Goal: Information Seeking & Learning: Get advice/opinions

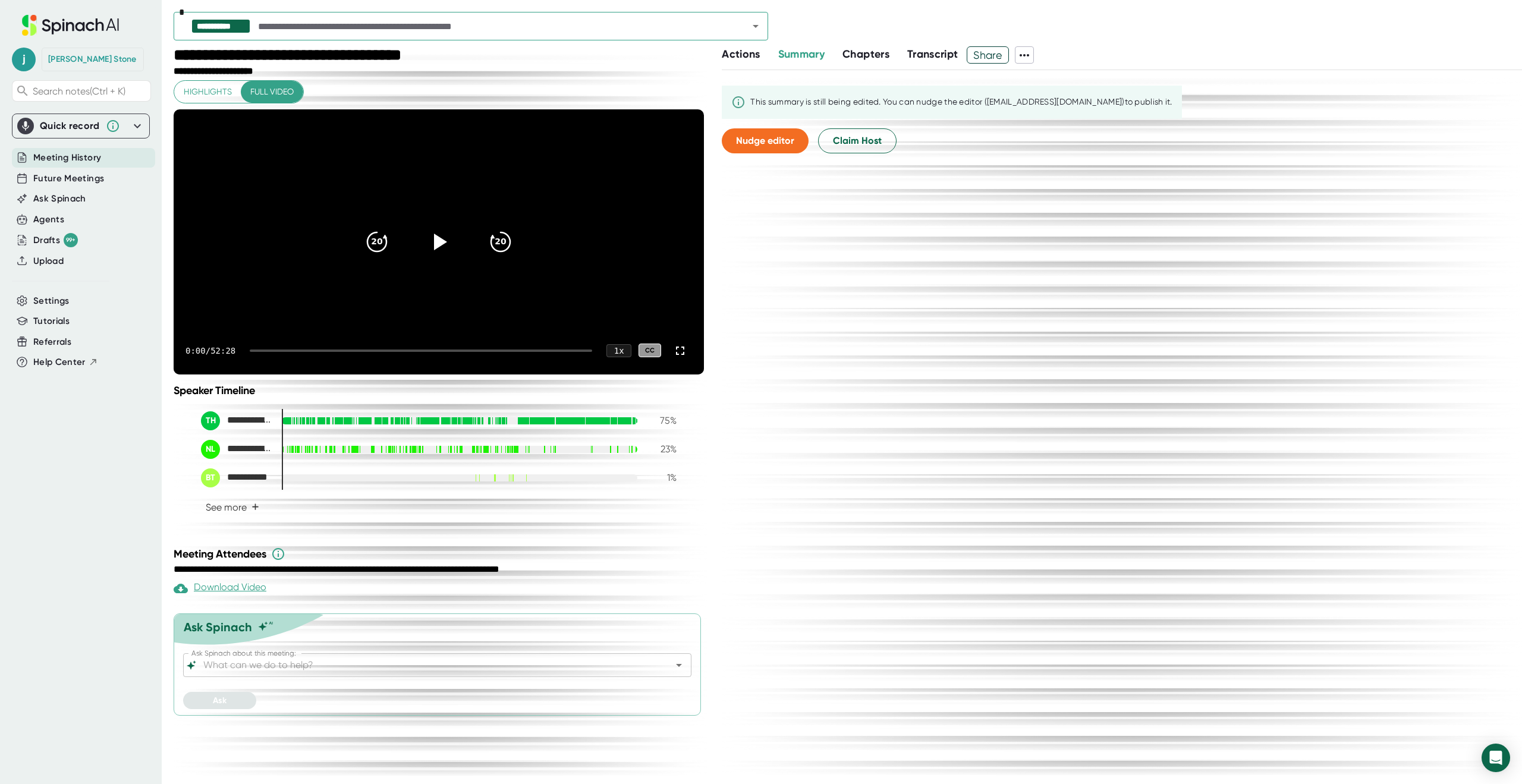
drag, startPoint x: 385, startPoint y: 680, endPoint x: 379, endPoint y: 697, distance: 18.0
click at [383, 682] on div "Ask Spinach Ask Spinach about this meeting: Ask Spinach about this meeting: Ask" at bounding box center [437, 664] width 527 height 102
click at [379, 674] on input "Ask Spinach about this meeting:" at bounding box center [427, 665] width 452 height 17
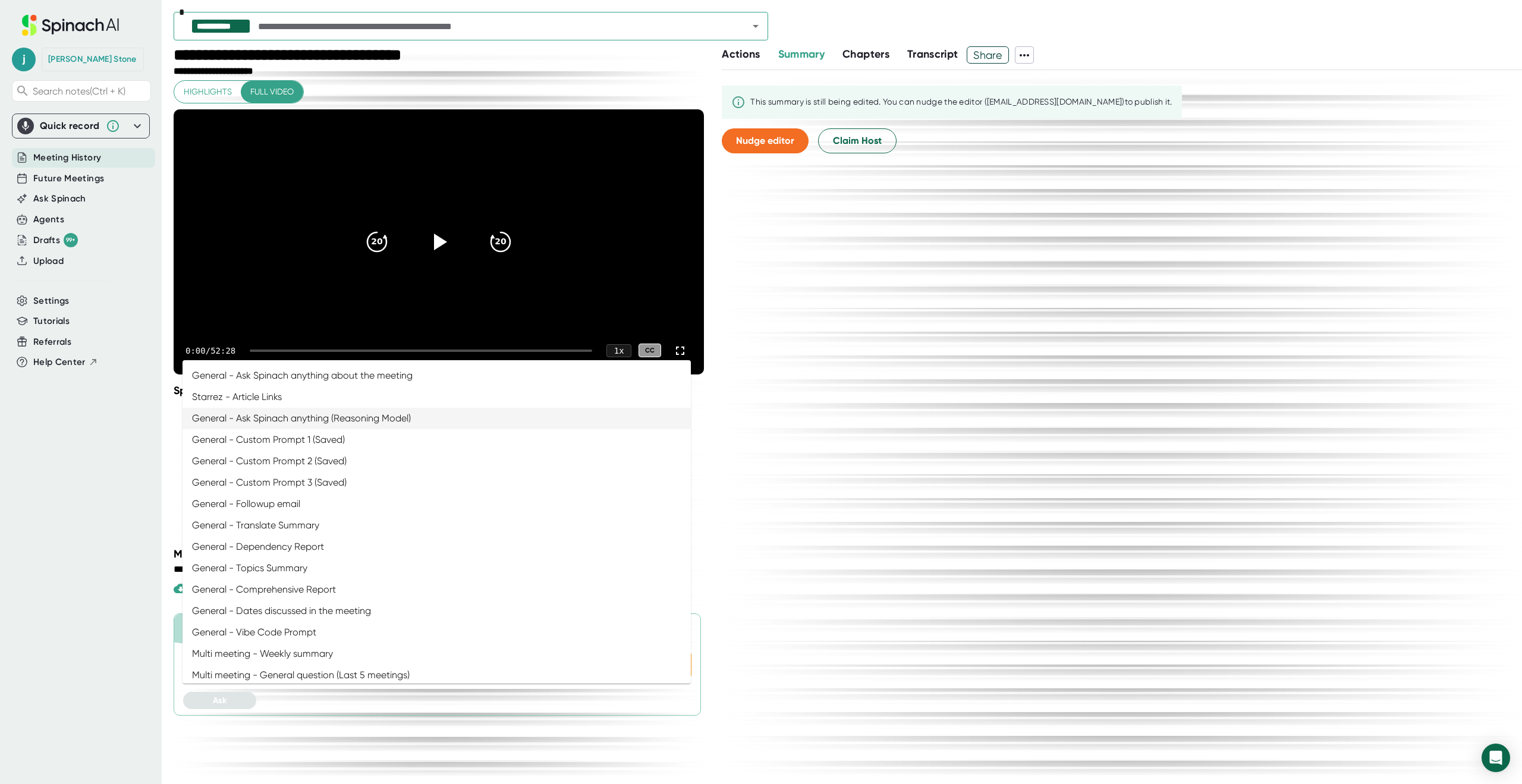
click at [270, 429] on li "General - Ask Spinach anything (Reasoning Model)" at bounding box center [437, 418] width 508 height 21
type input "General - Ask Spinach anything (Reasoning Model)"
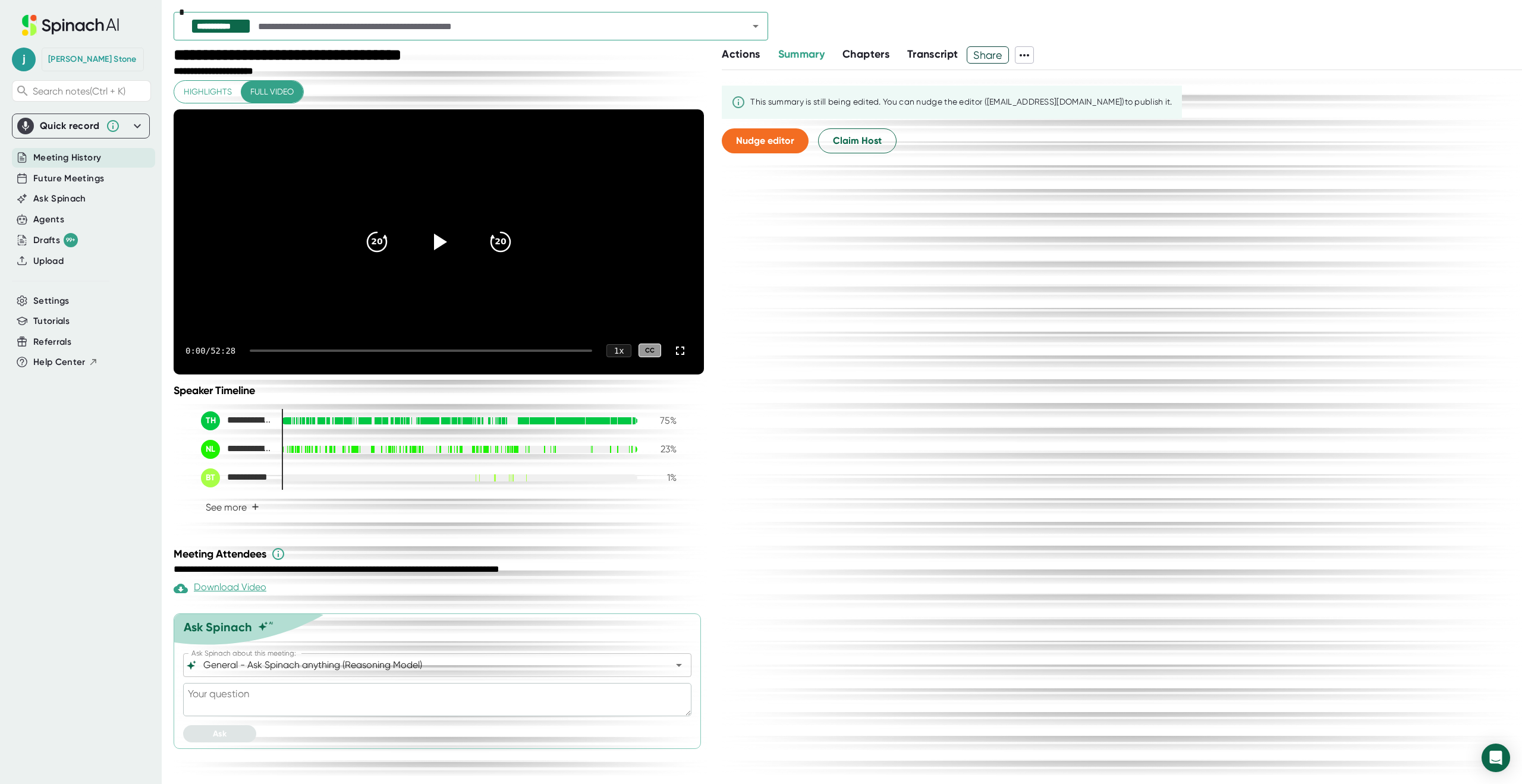
click at [254, 716] on textarea at bounding box center [437, 699] width 508 height 33
type textarea "c"
type textarea "x"
type textarea "ca"
type textarea "x"
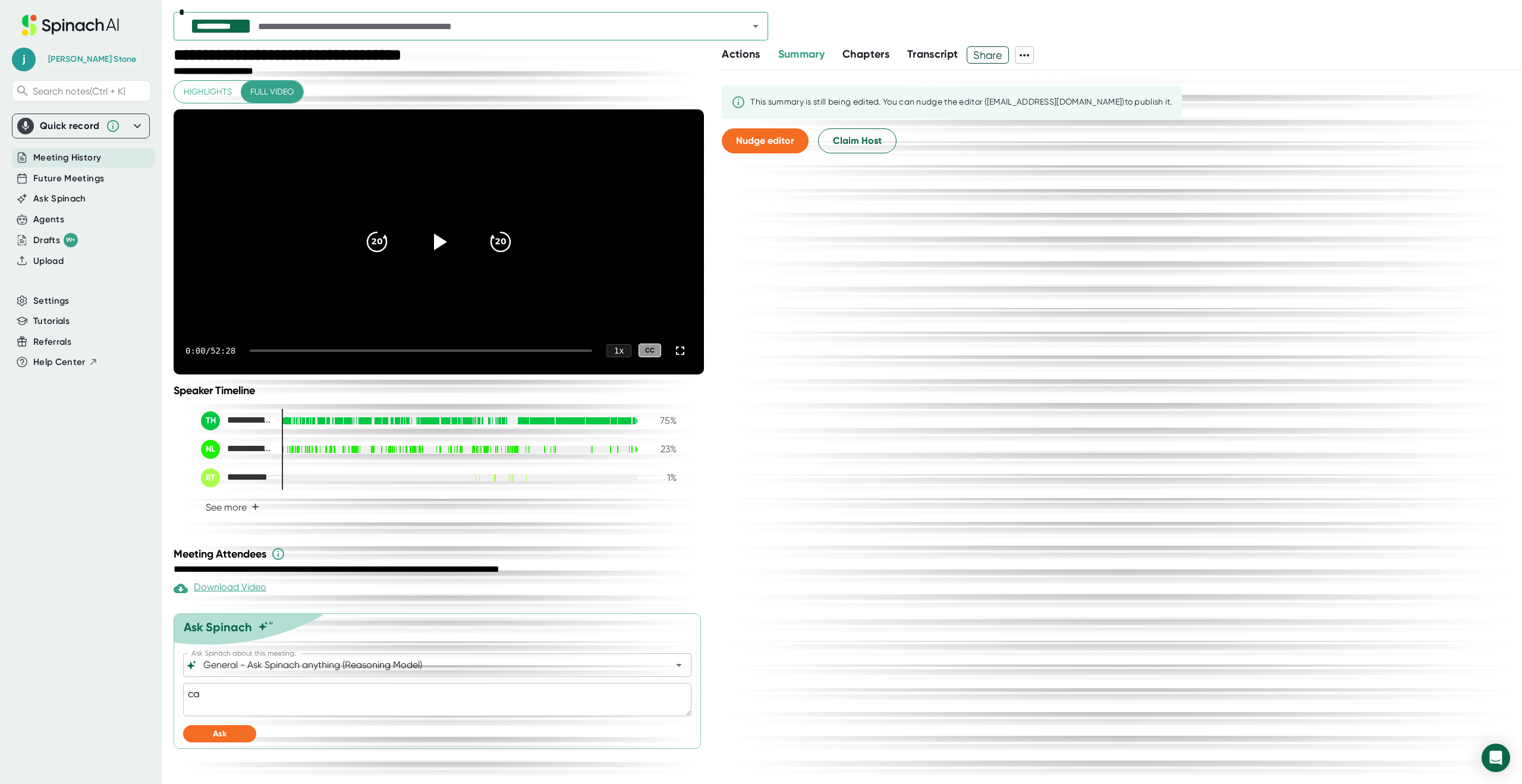
type textarea "can"
type textarea "x"
type textarea "can"
type textarea "x"
type textarea "can y"
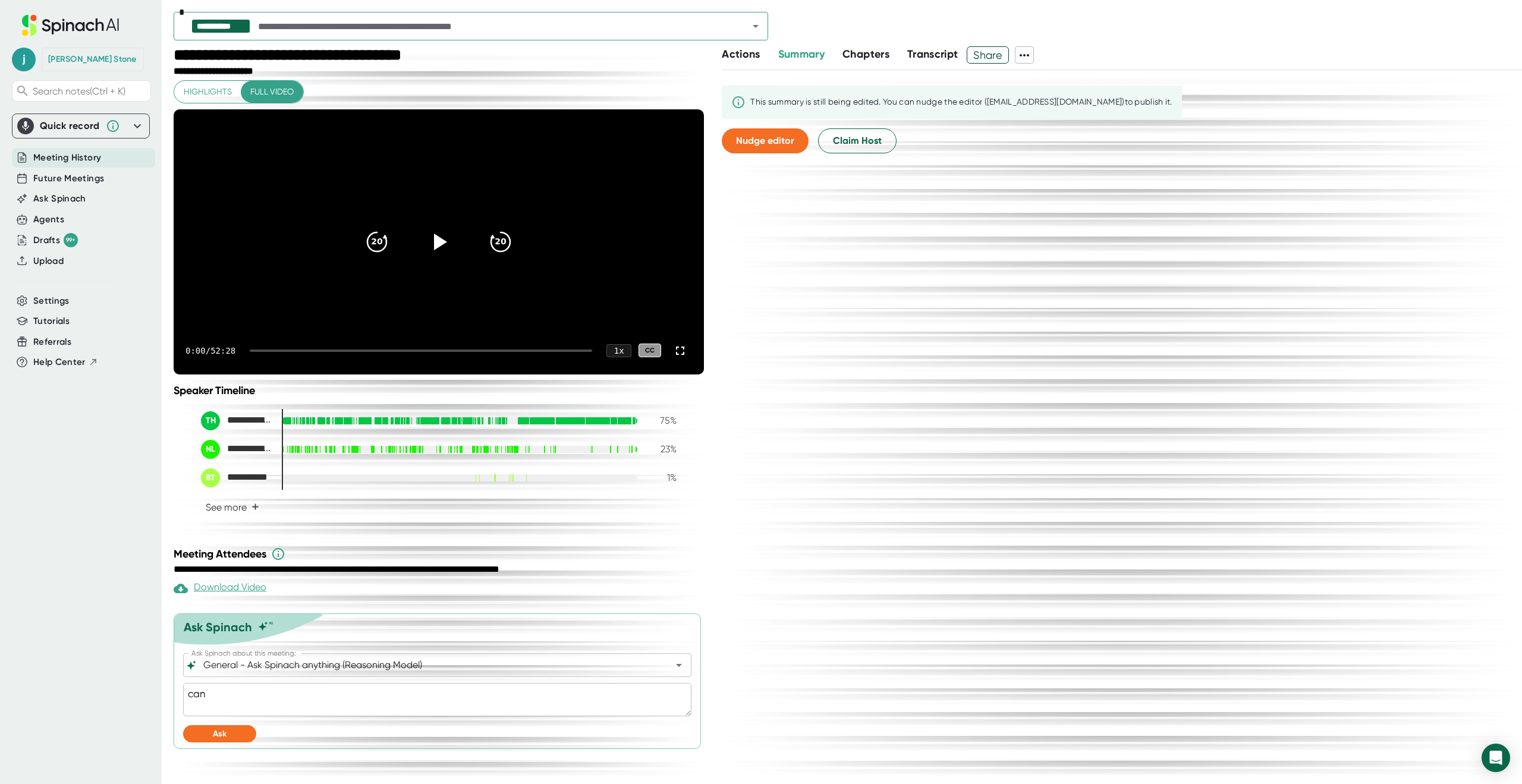
type textarea "x"
type textarea "can yo"
type textarea "x"
type textarea "can you"
type textarea "x"
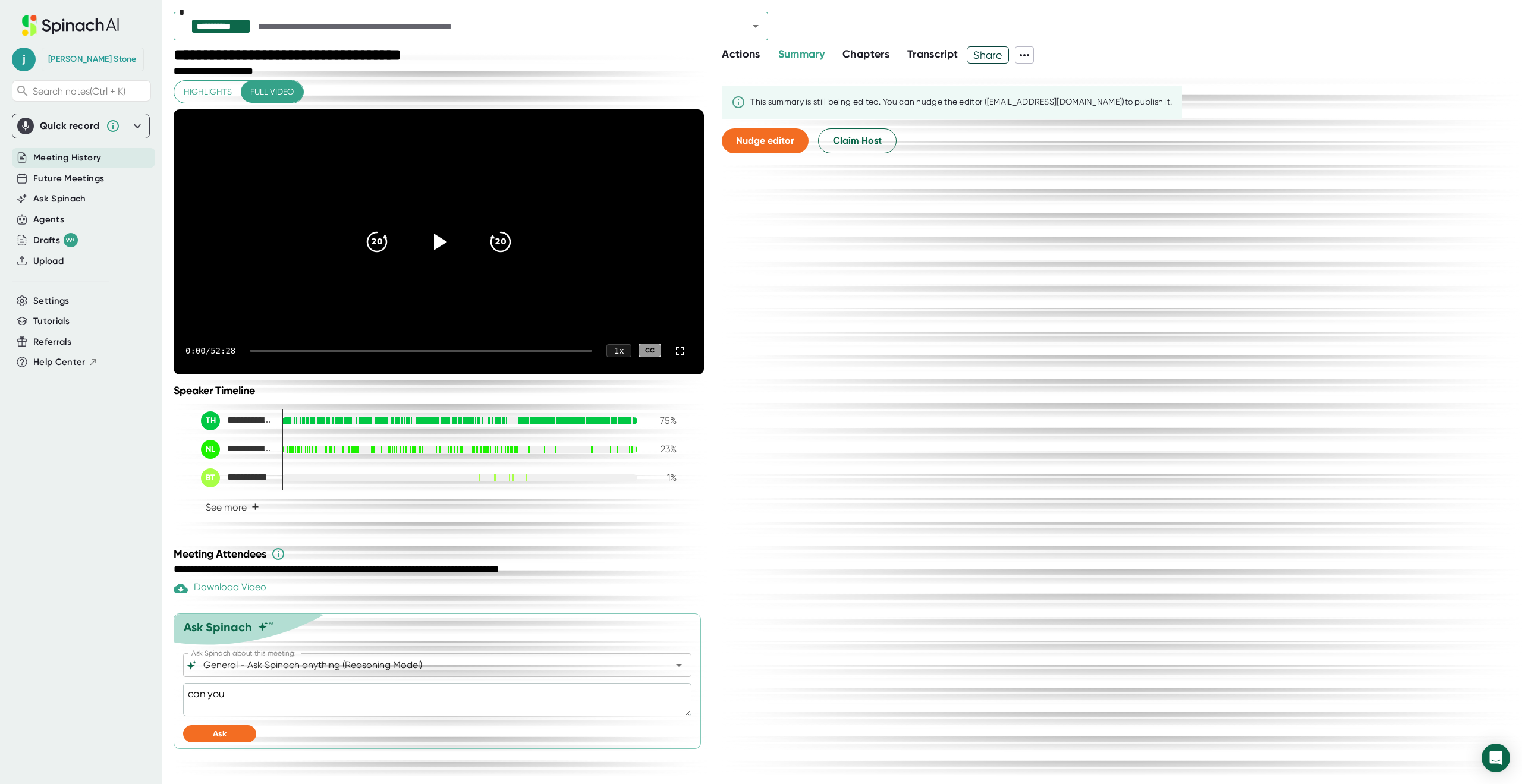
type textarea "can you"
type textarea "x"
type textarea "can you g"
type textarea "x"
type textarea "can you gi"
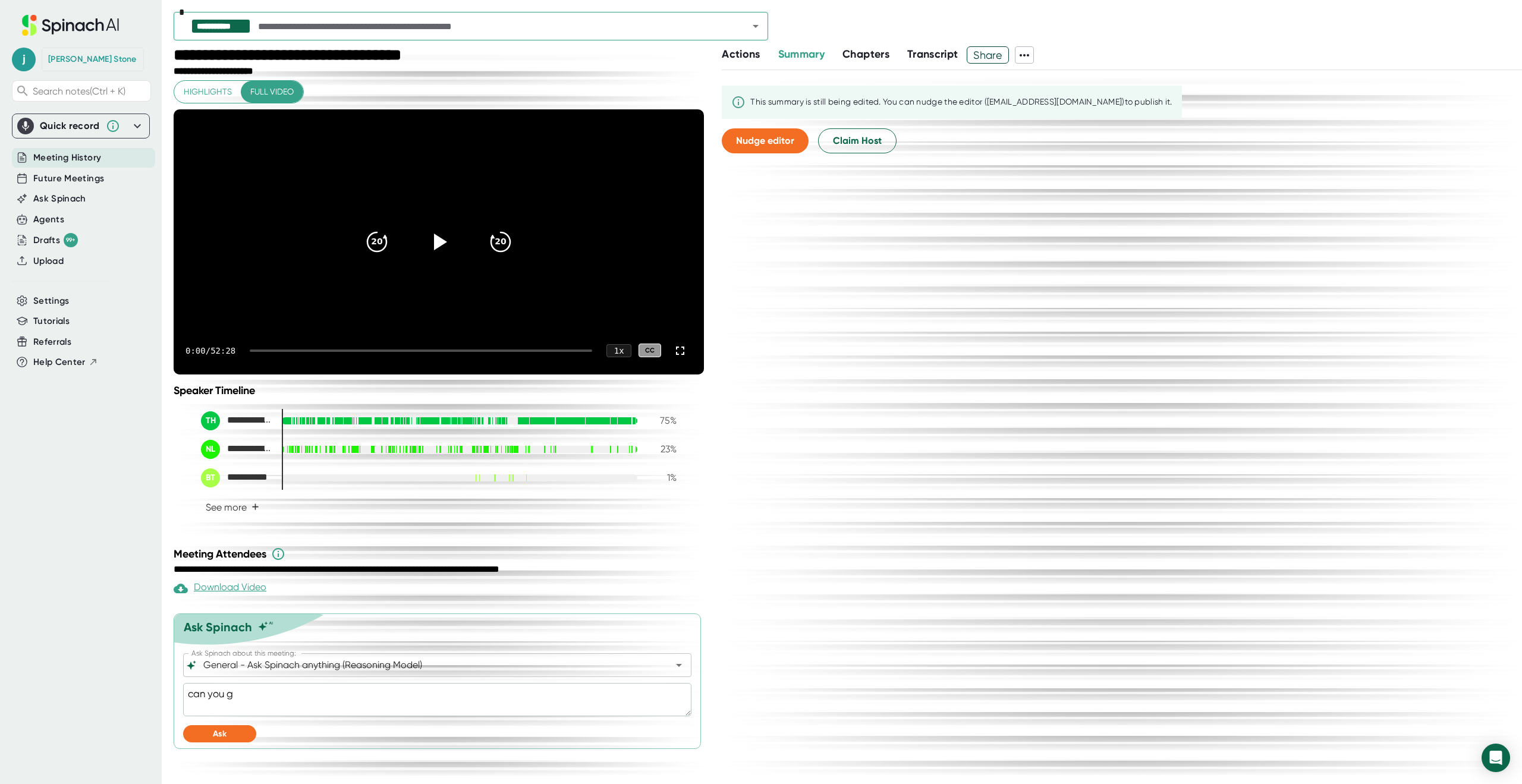
type textarea "x"
type textarea "can you giv"
type textarea "x"
type textarea "can you give"
type textarea "x"
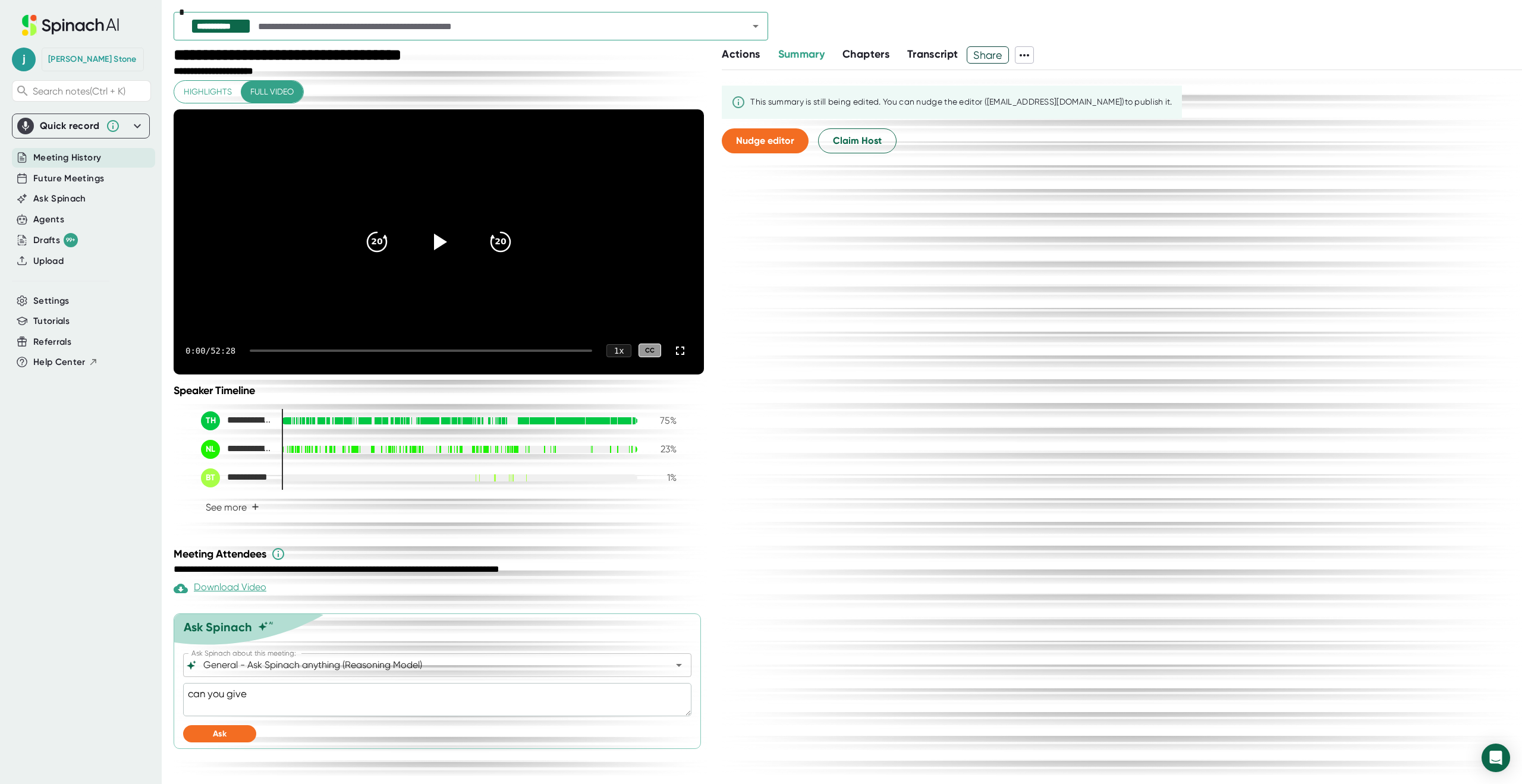
type textarea "can you give"
type textarea "x"
type textarea "can you give m"
type textarea "x"
type textarea "can you give me"
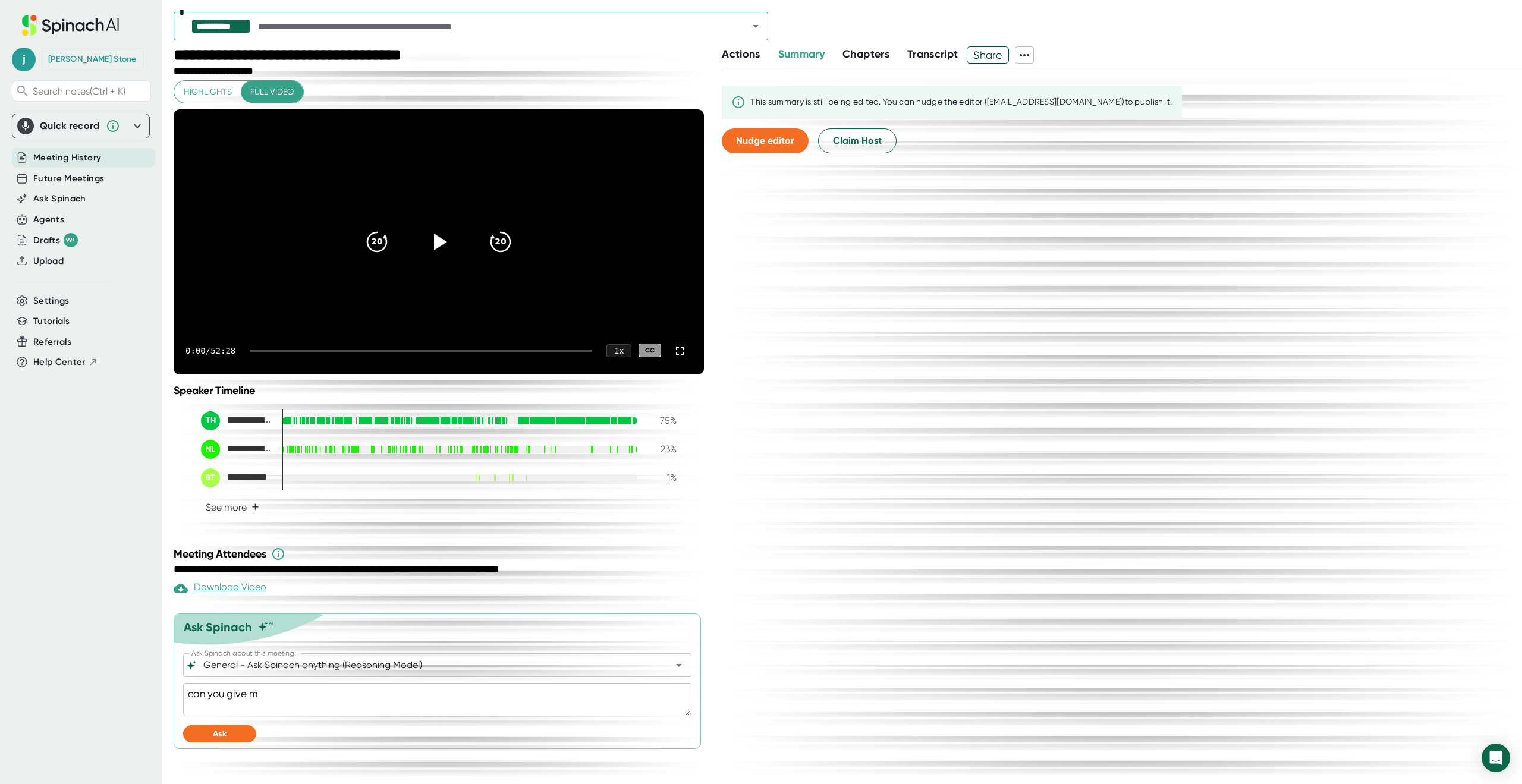
type textarea "x"
type textarea "can you give me"
type textarea "x"
type textarea "can you give me a"
type textarea "x"
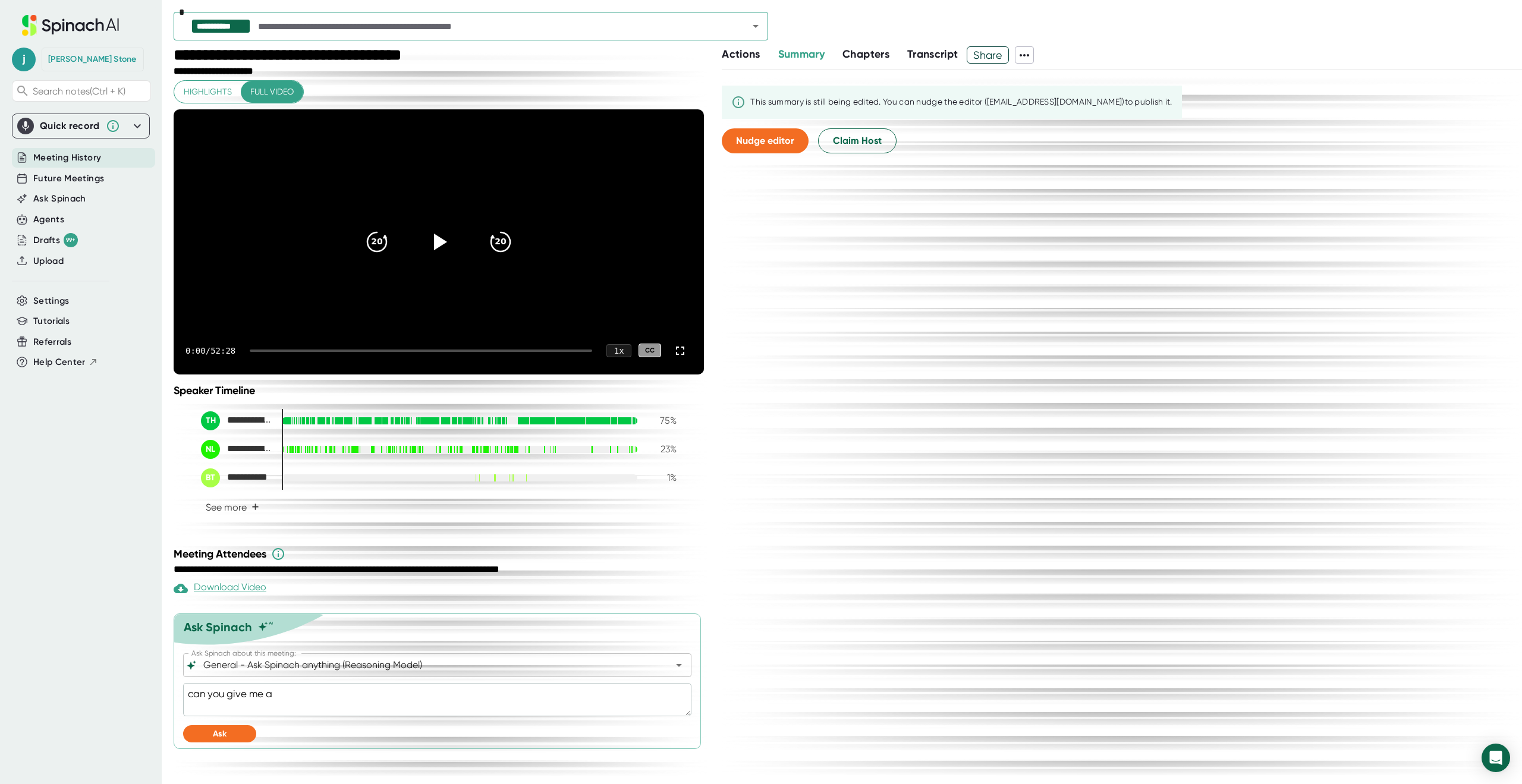
type textarea "can you give me a"
type textarea "x"
type textarea "can you give me a d"
type textarea "x"
type textarea "can you give me a de"
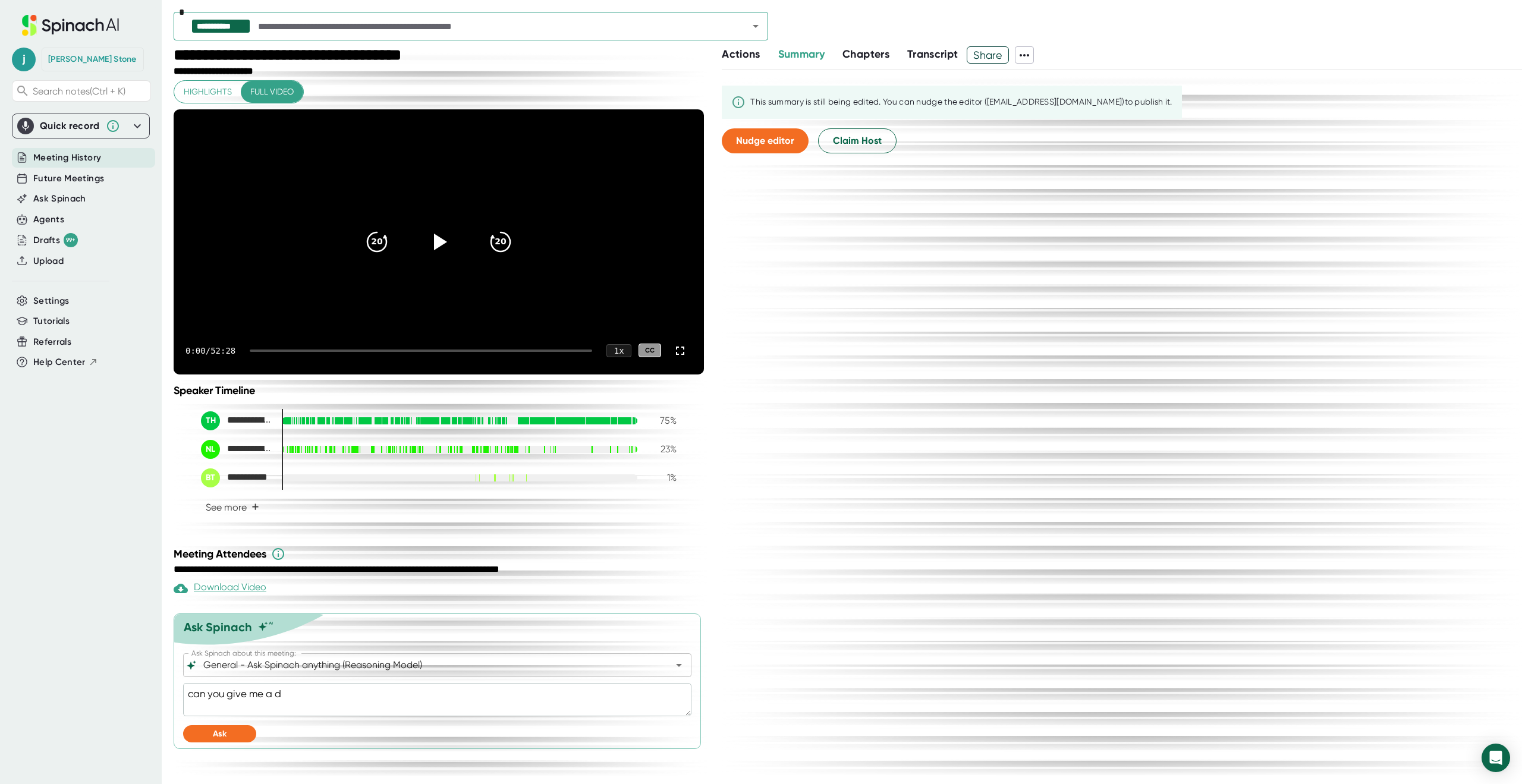
type textarea "x"
type textarea "can you give me a det"
type textarea "x"
type textarea "can you give me a deta"
type textarea "x"
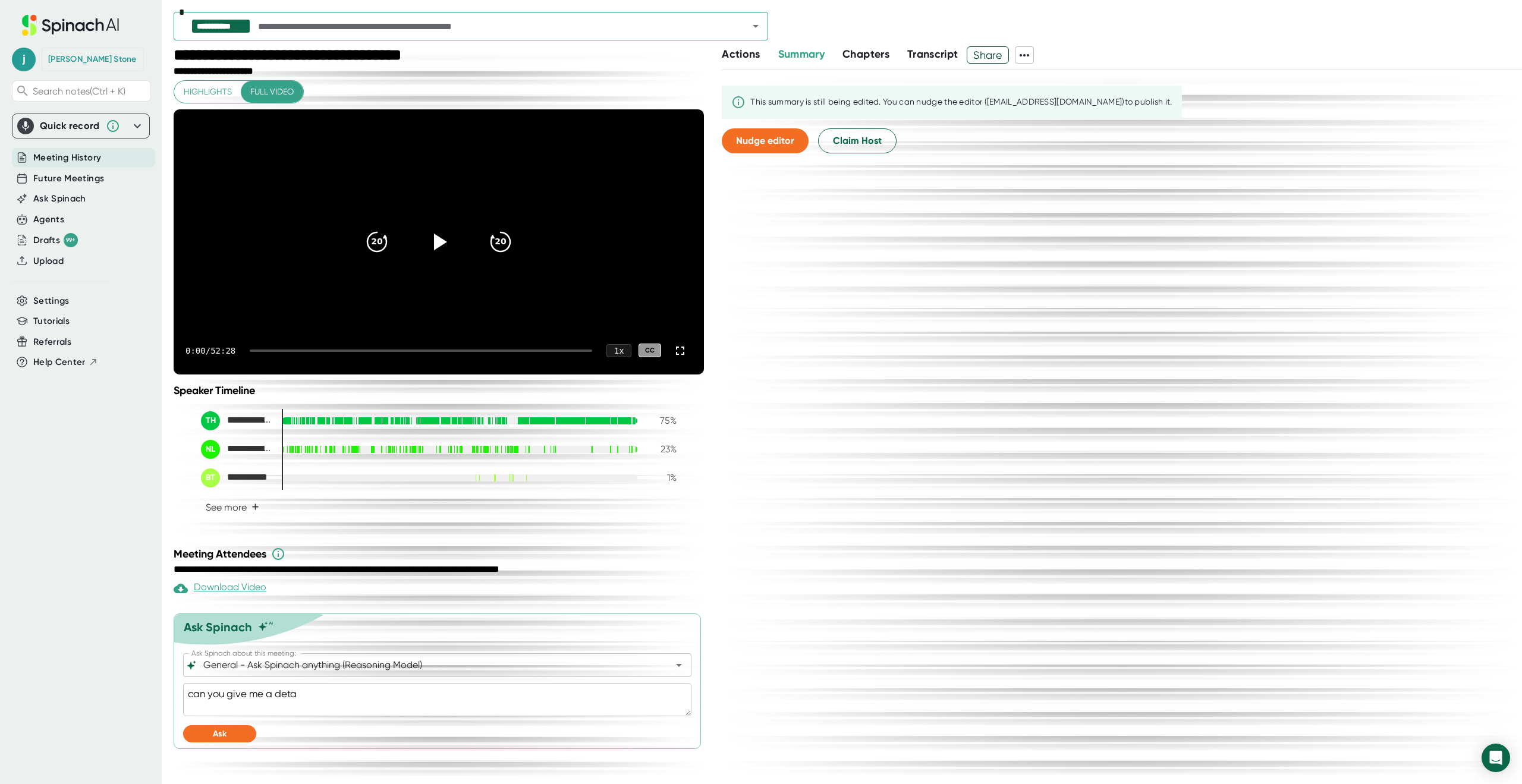
type textarea "can you give me a detai"
type textarea "x"
type textarea "can you give me a detail"
type textarea "x"
type textarea "can you give me a detaile"
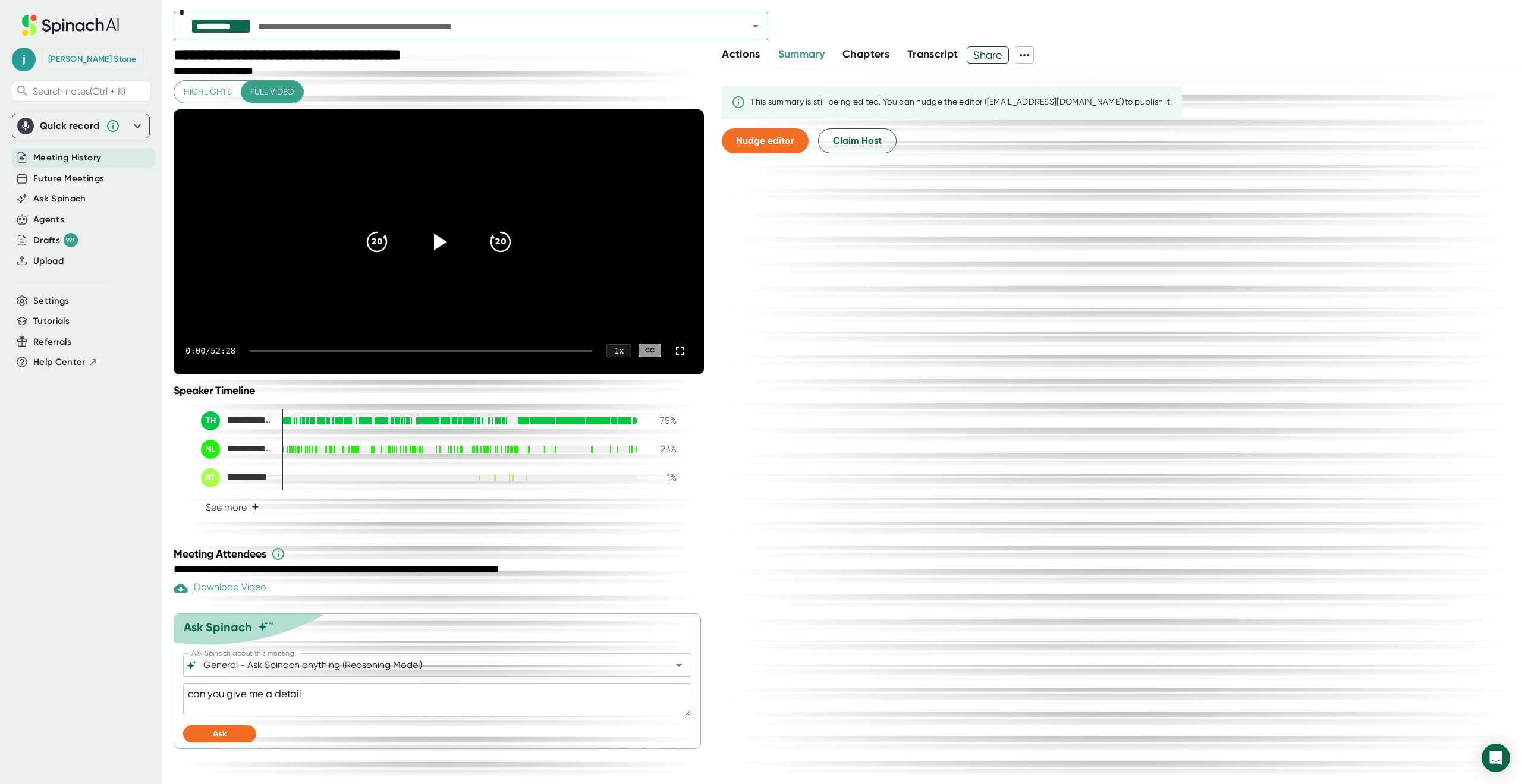
type textarea "x"
type textarea "can you give me a detailed"
type textarea "x"
type textarea "can you give me a detailed"
type textarea "x"
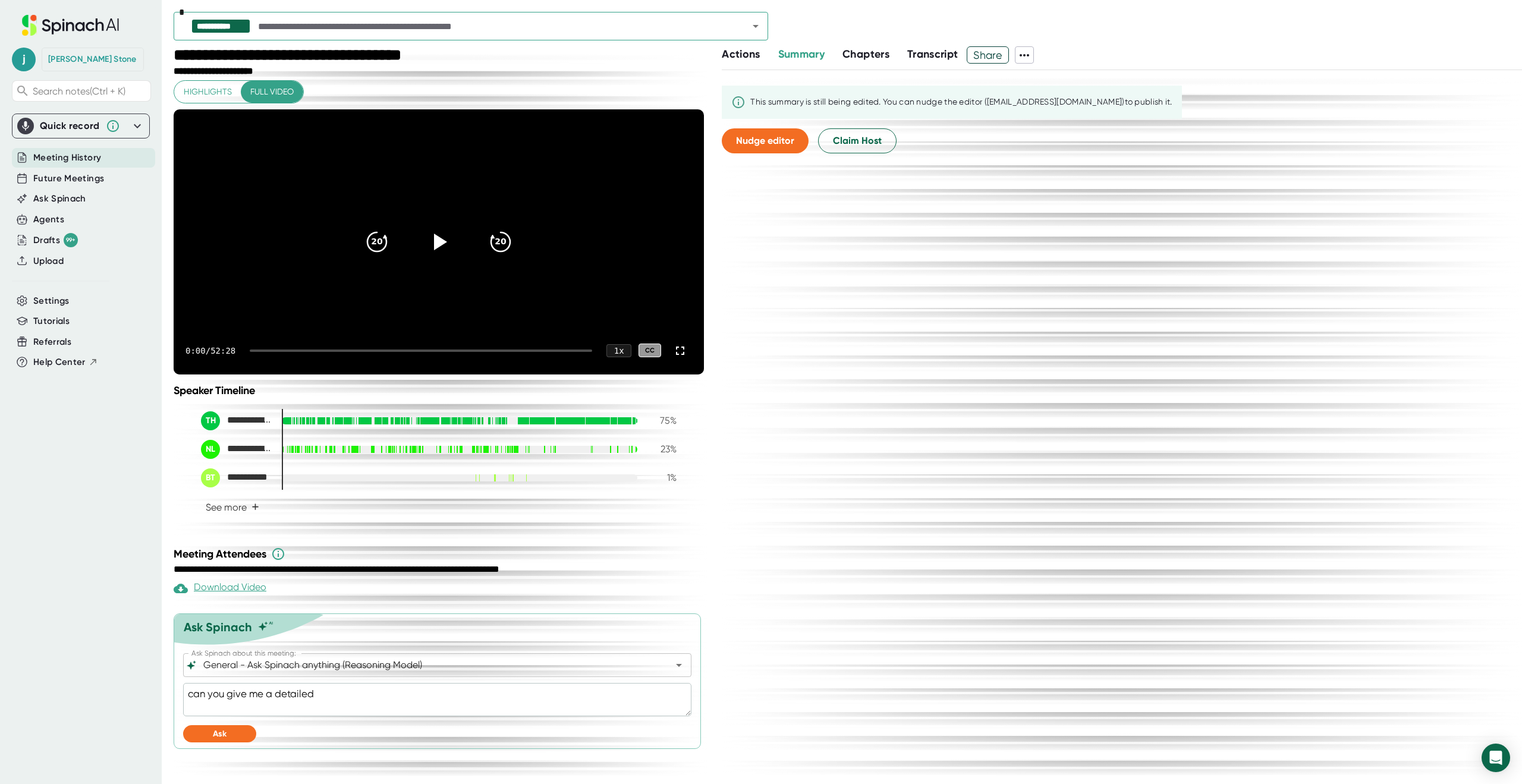
type textarea "can you give me a detailed s"
type textarea "x"
type textarea "can you give me a detailed su"
type textarea "x"
type textarea "can you give me a detailed sum"
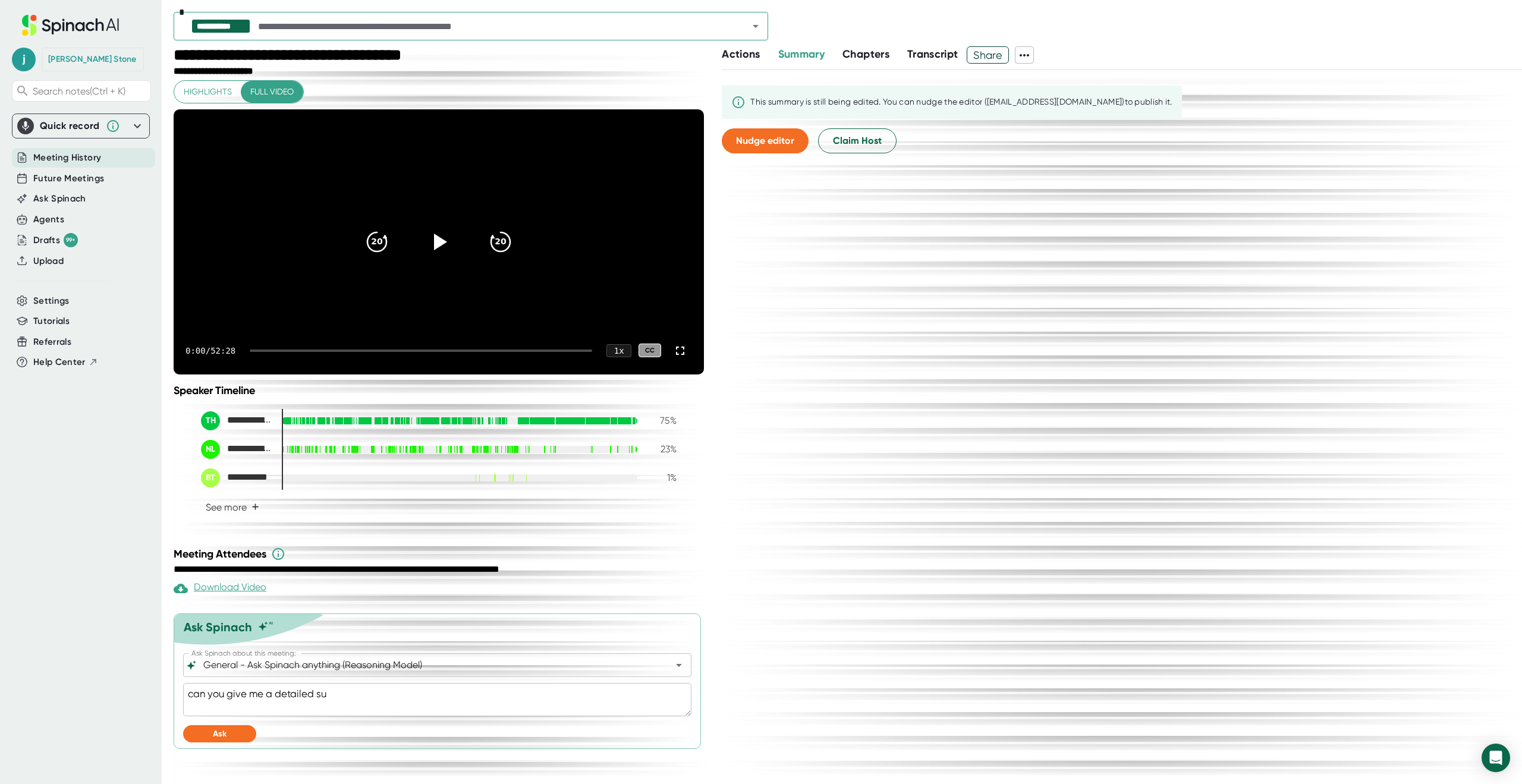
type textarea "x"
type textarea "can you give me a detailed summ"
type textarea "x"
type textarea "can you give me a detailed summa"
type textarea "x"
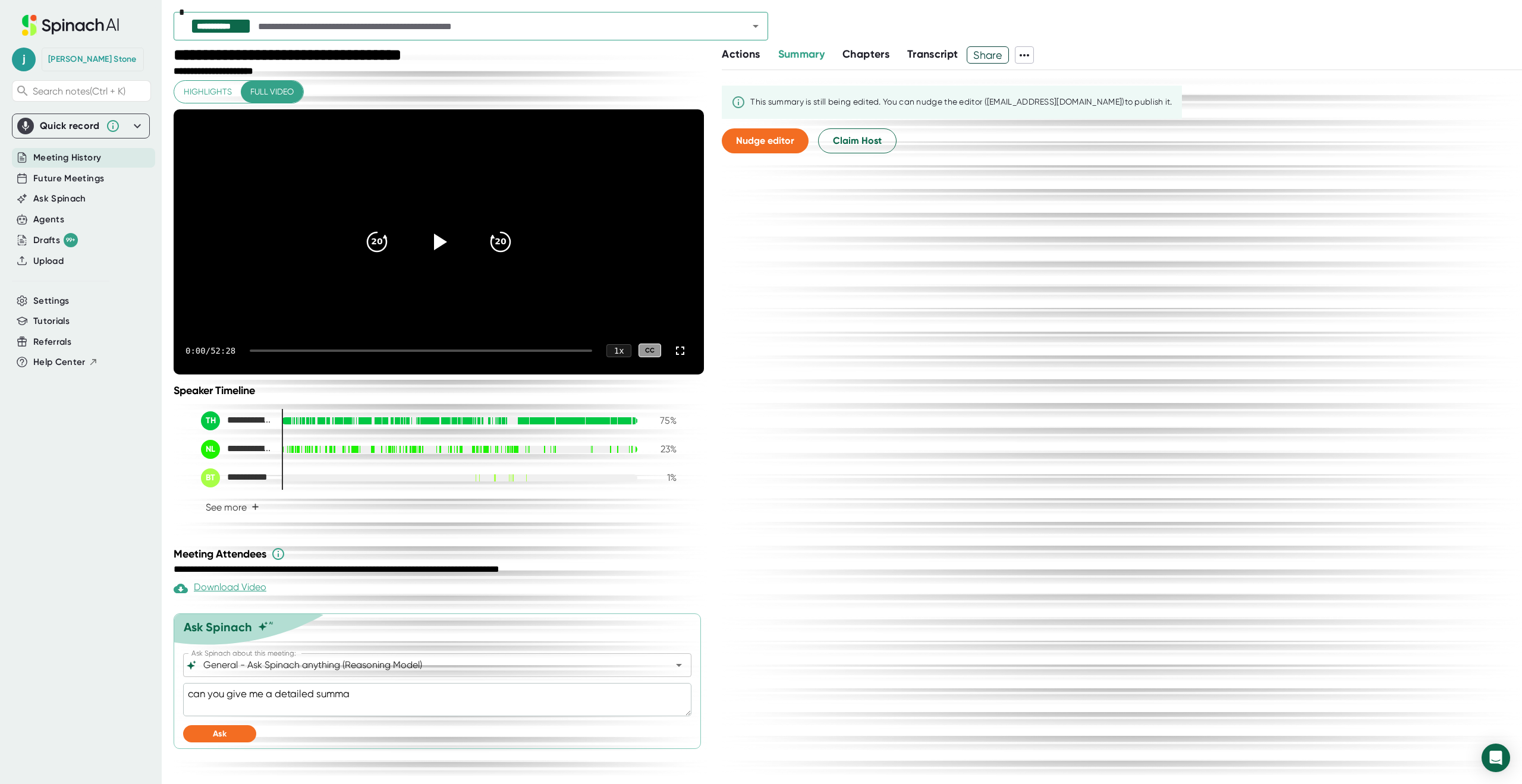
type textarea "can you give me a detailed [PERSON_NAME]"
type textarea "x"
type textarea "can you give me a detailed summary"
type textarea "x"
type textarea "can you give me a detailed [PERSON_NAME]"
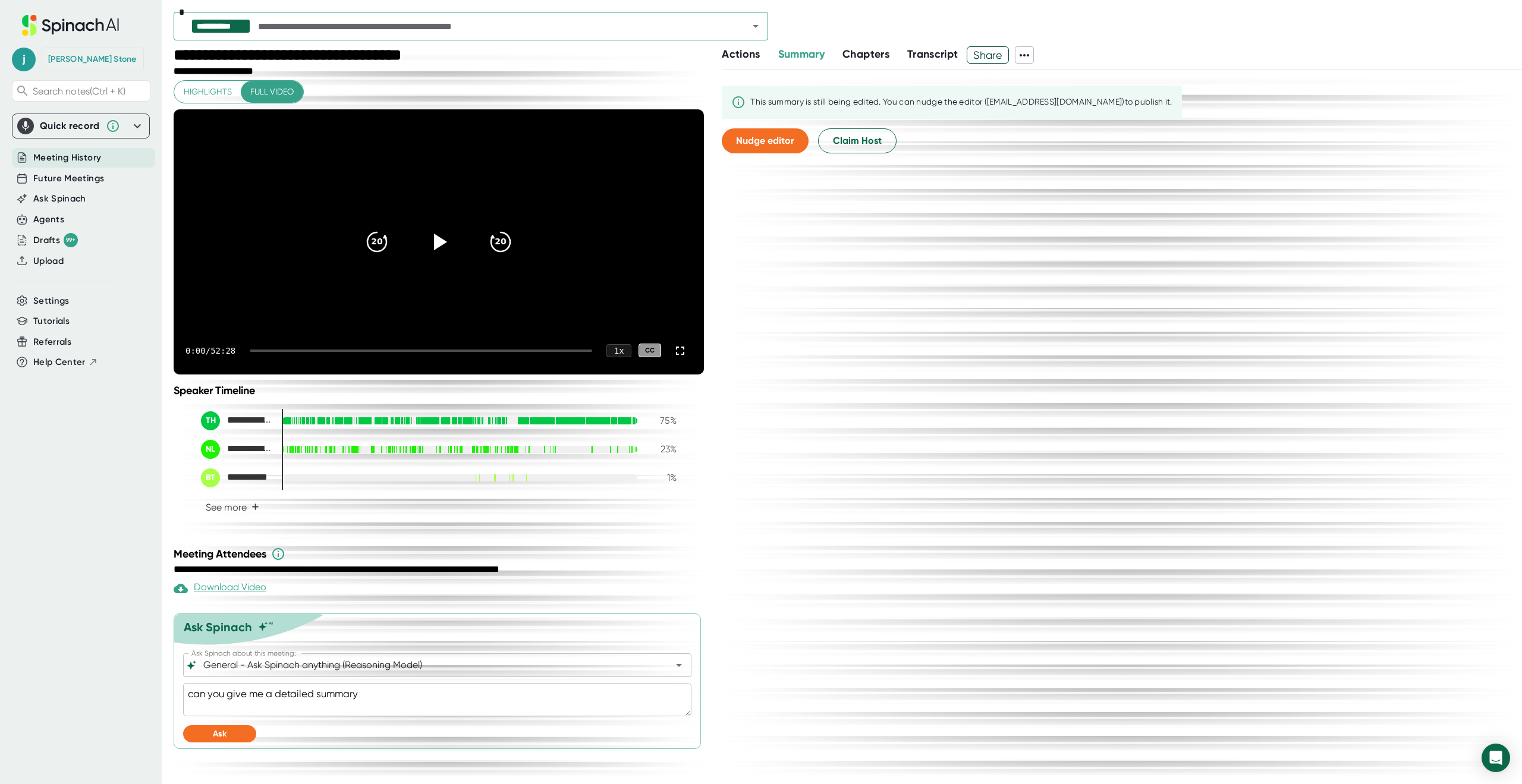
type textarea "x"
type textarea "can you give me a detailed summa"
type textarea "x"
type textarea "can you give me a detailed summ"
type textarea "x"
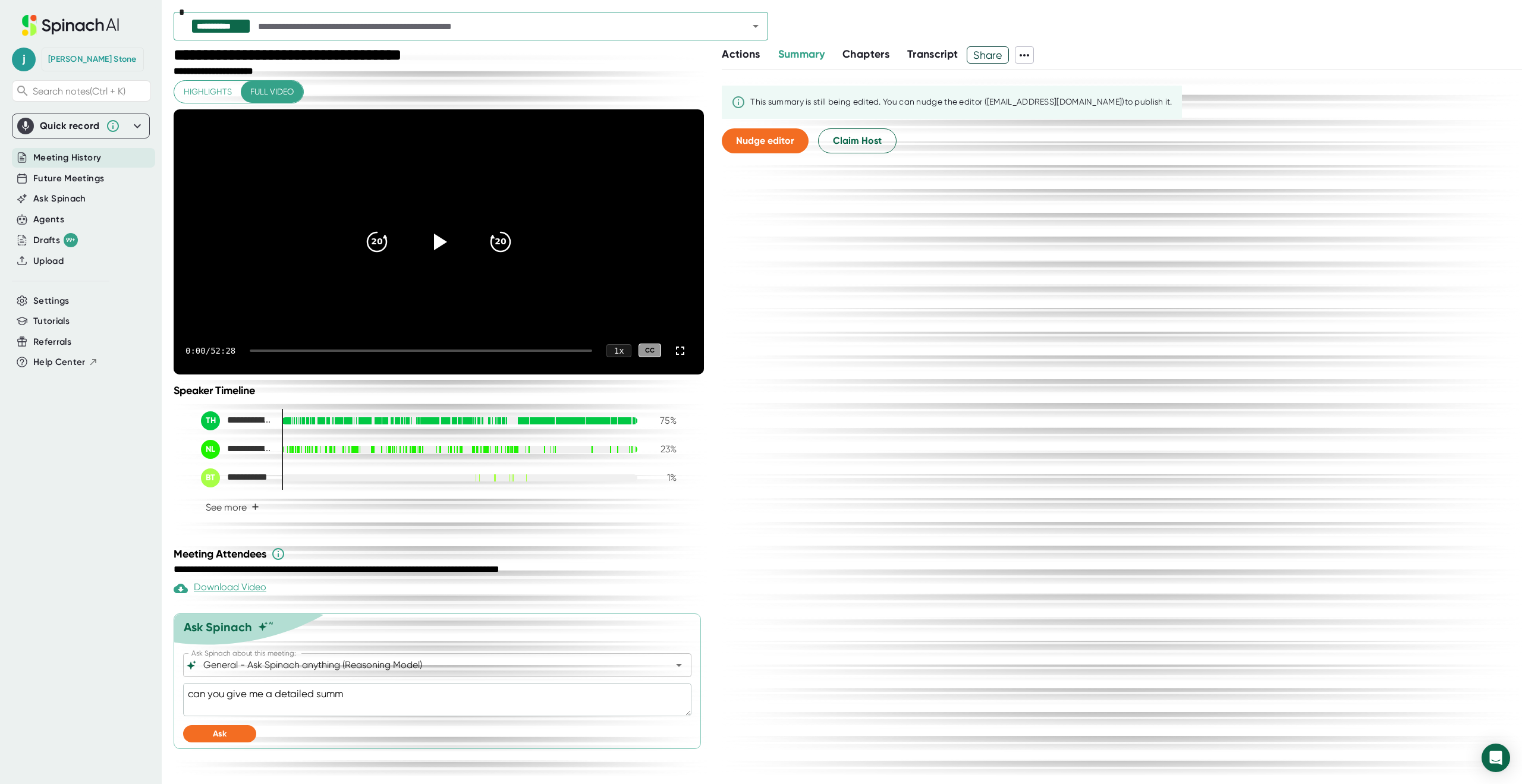
type textarea "can you give me a detailed sum"
type textarea "x"
type textarea "can you give me a detailed su"
type textarea "x"
type textarea "can you give me a detailed s"
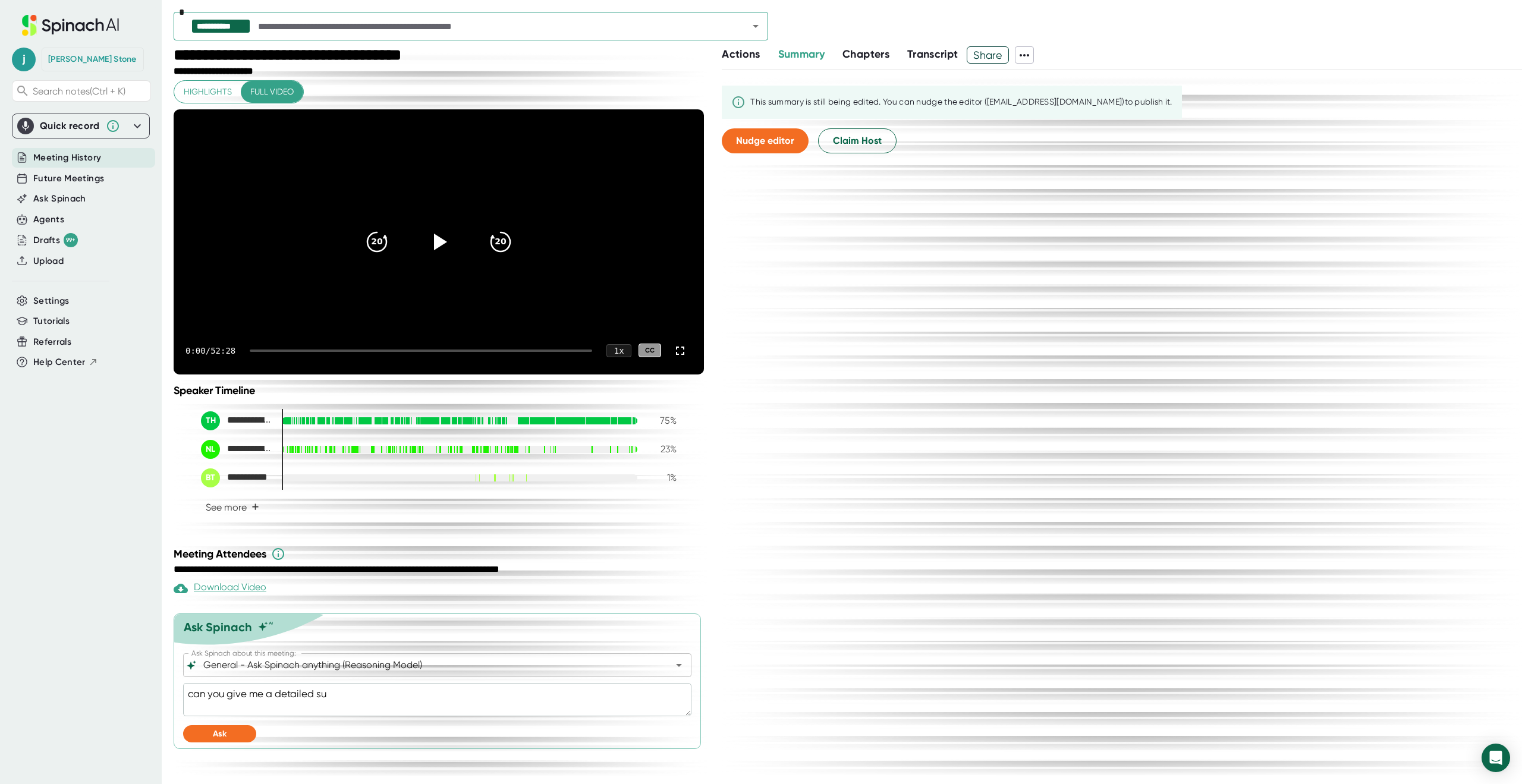
type textarea "x"
type textarea "can you give me a detailed"
type textarea "x"
type textarea "can you give me a detailed"
type textarea "x"
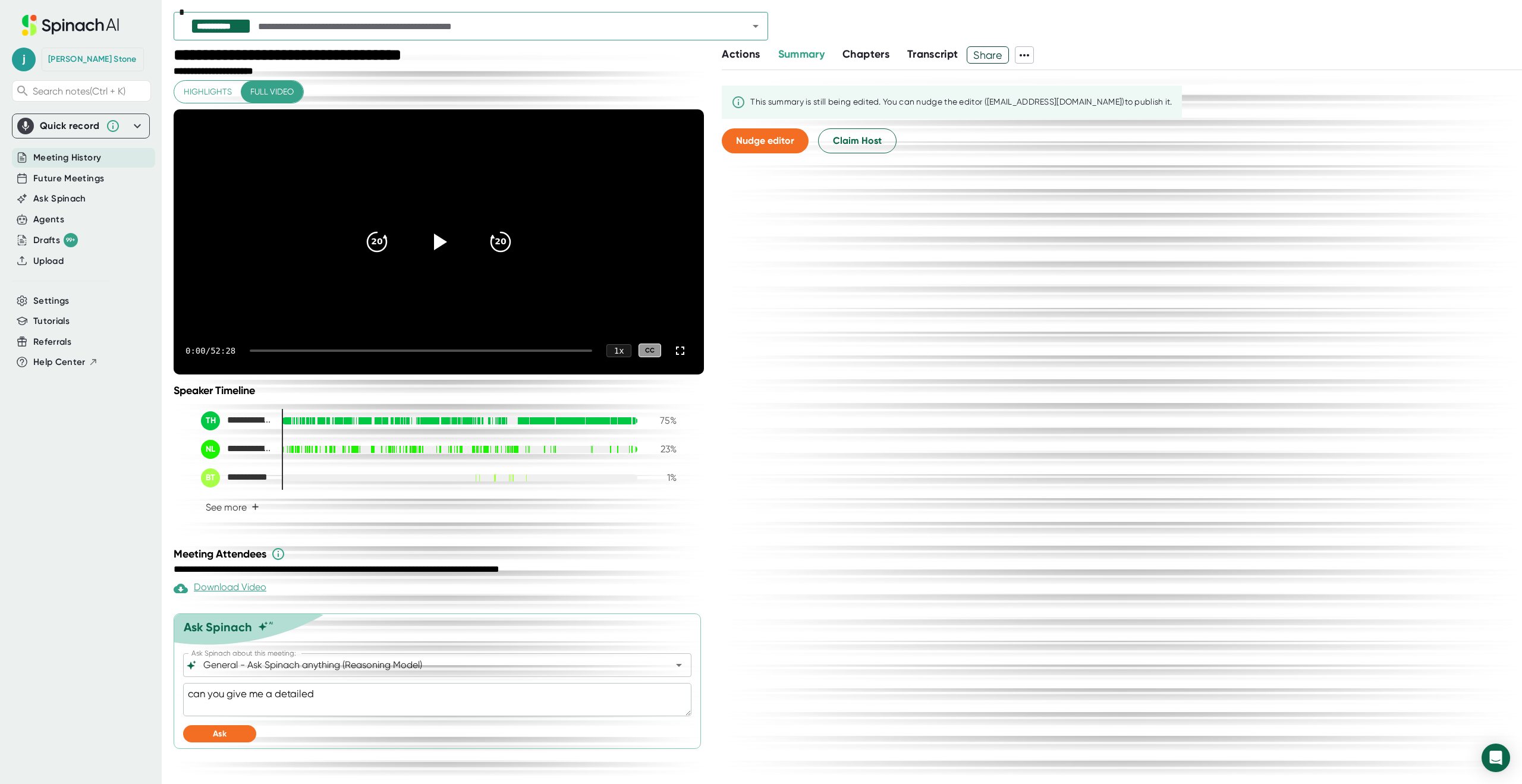
type textarea "can you give me a detaile"
type textarea "x"
type textarea "can you give me a detailed"
type textarea "x"
type textarea "can you give me a detailed"
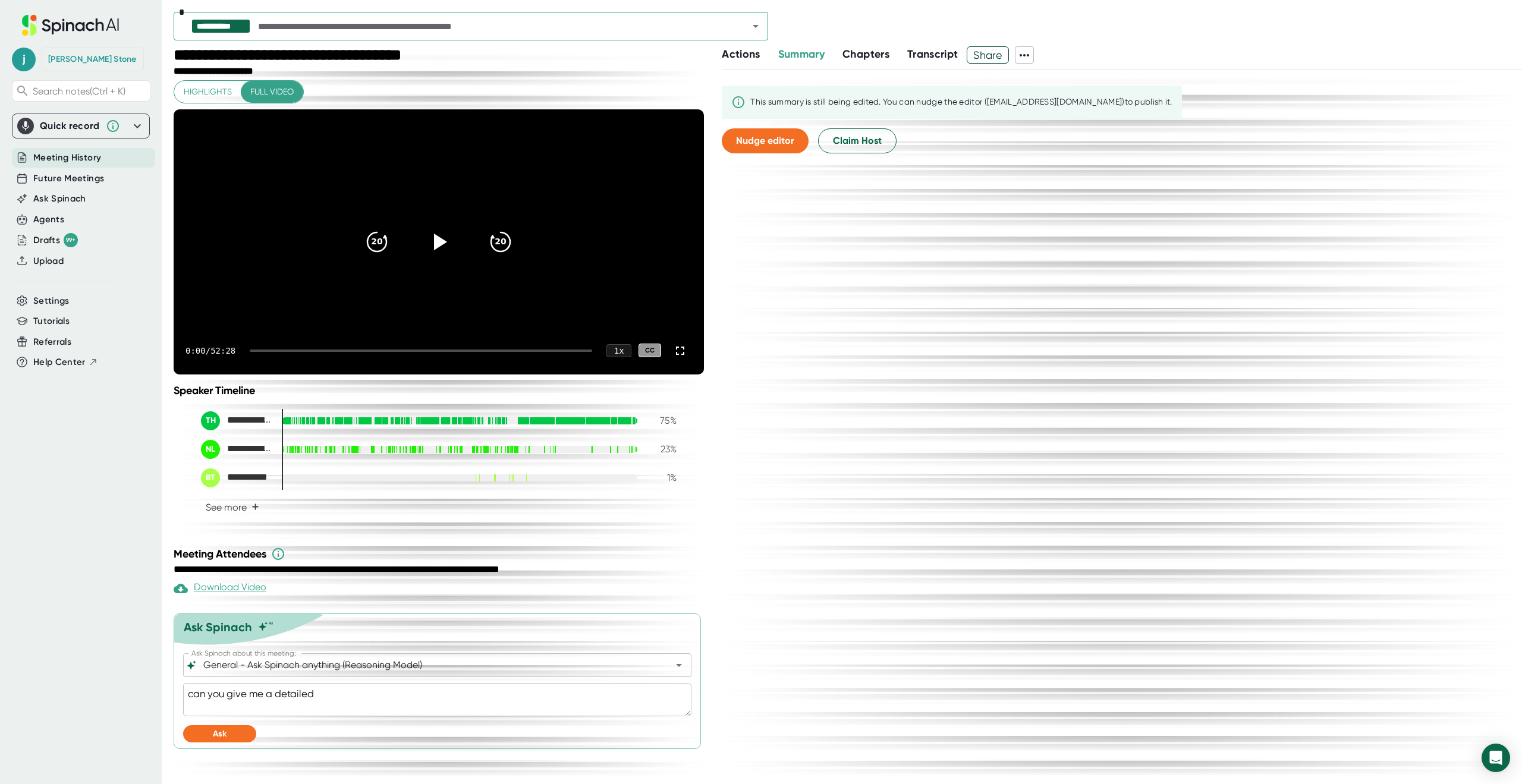
type textarea "x"
type textarea "can you give me a detailed r"
type textarea "x"
type textarea "can you give me a detailed re"
type textarea "x"
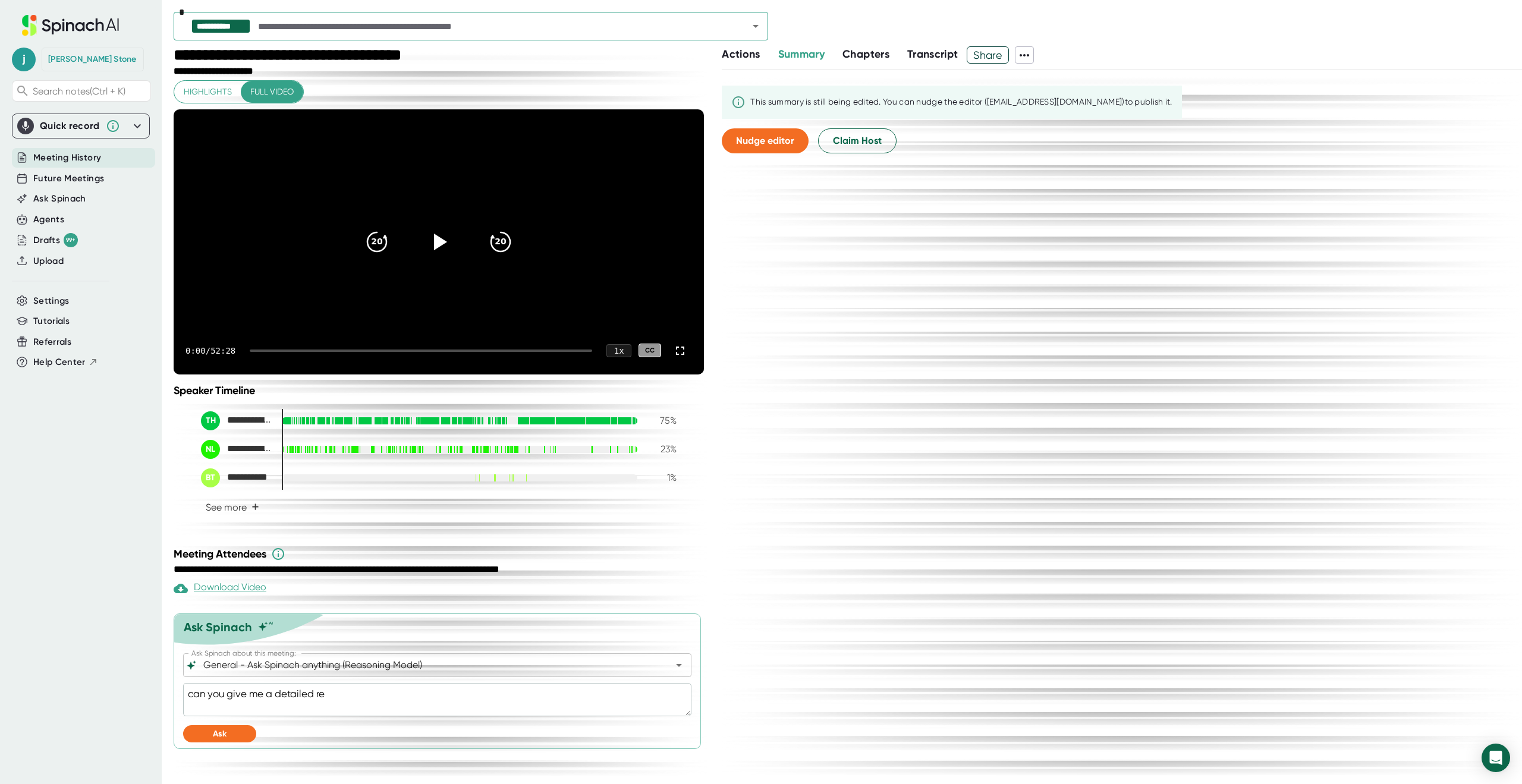
type textarea "can you give me a detailed rev"
type textarea "x"
type textarea "can you give me a detailed revi"
type textarea "x"
type textarea "can you give me a detailed revie"
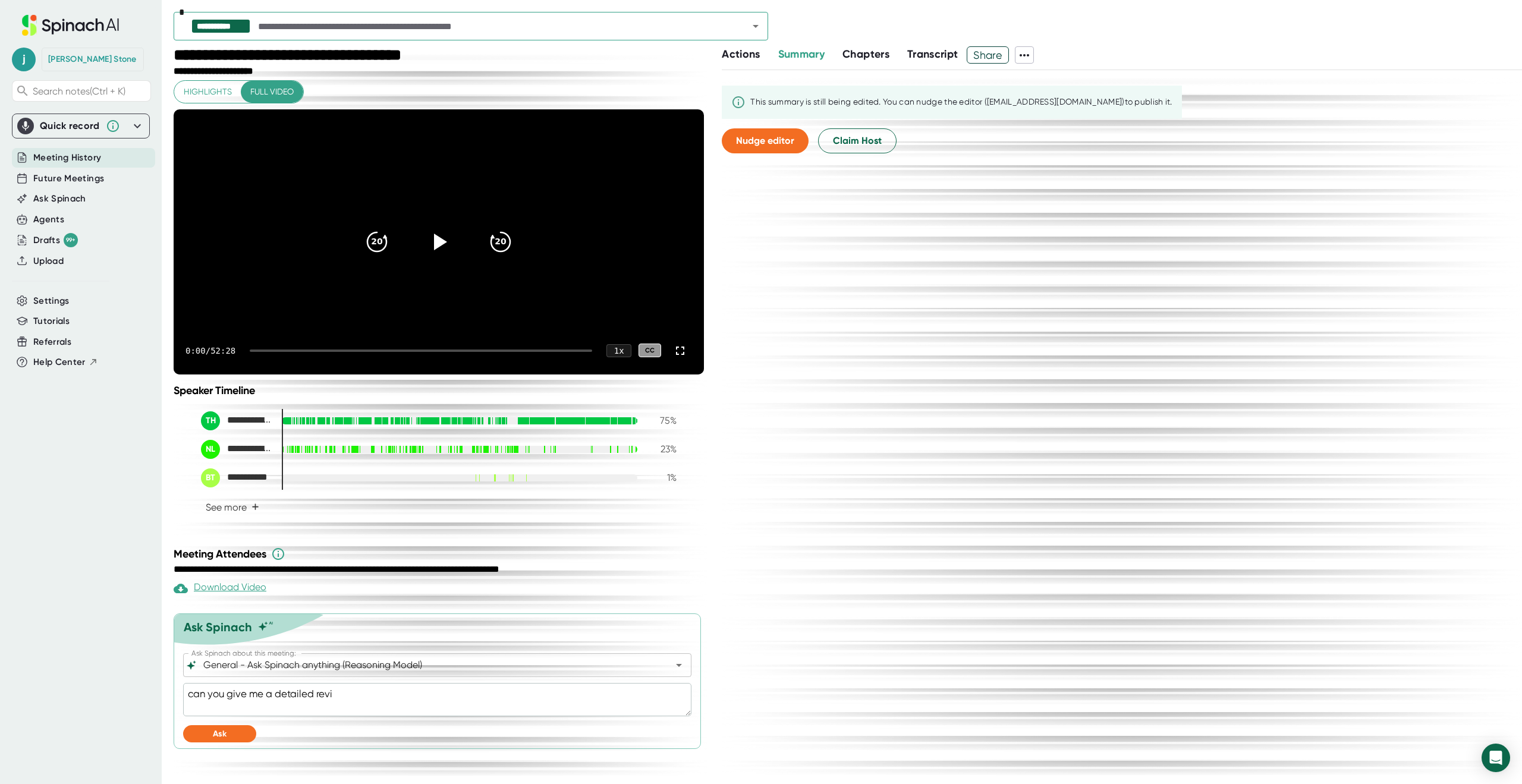
type textarea "x"
type textarea "can you give me a detailed review"
type textarea "x"
type textarea "can you give me a detailed review"
type textarea "x"
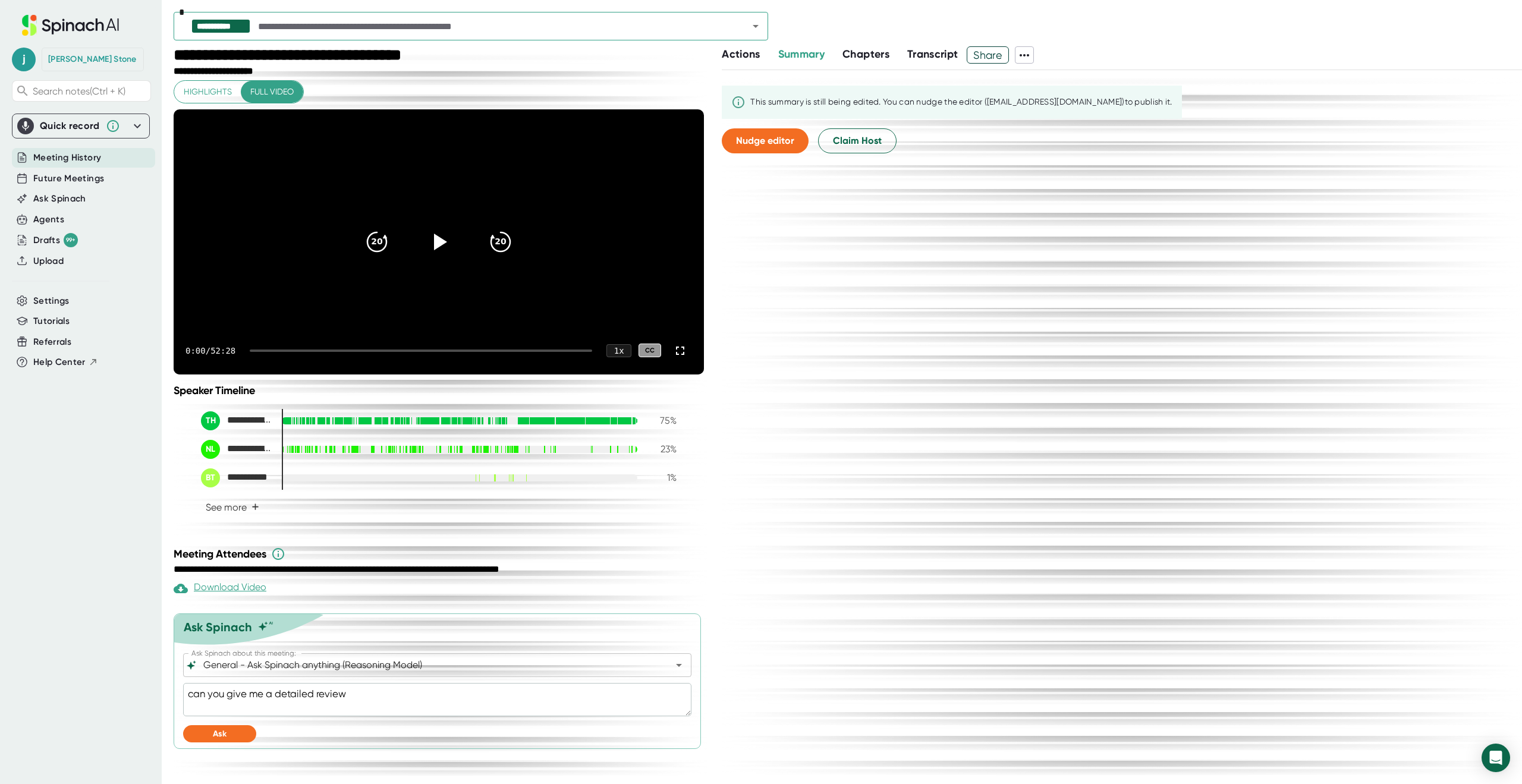
type textarea "can you give me a detailed review o"
type textarea "x"
type textarea "can you give me a detailed review on"
type textarea "x"
type textarea "can you give me a detailed review on"
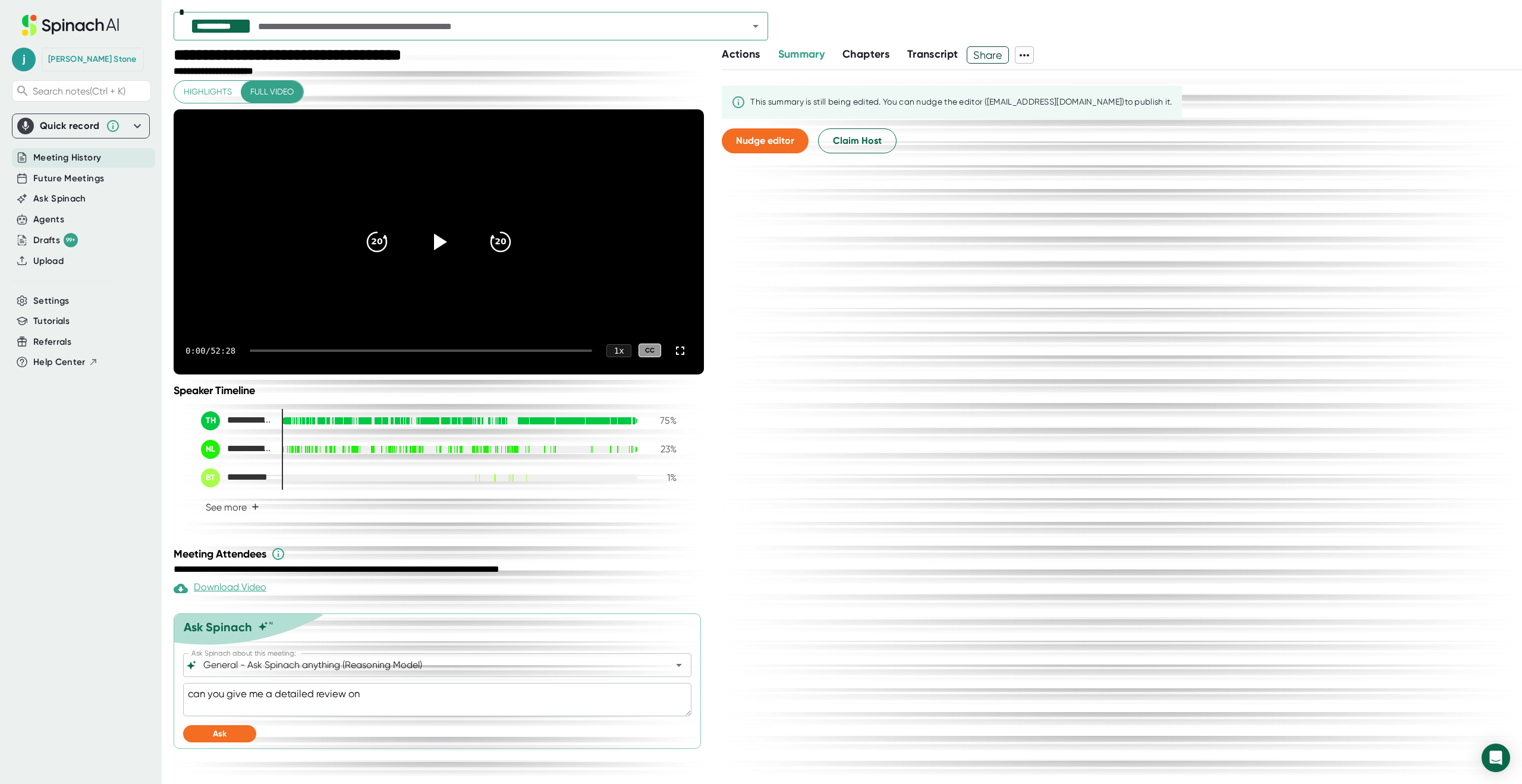
type textarea "x"
type textarea "can you give me a detailed review on"
type textarea "x"
type textarea "can you give me a detailed review o"
type textarea "x"
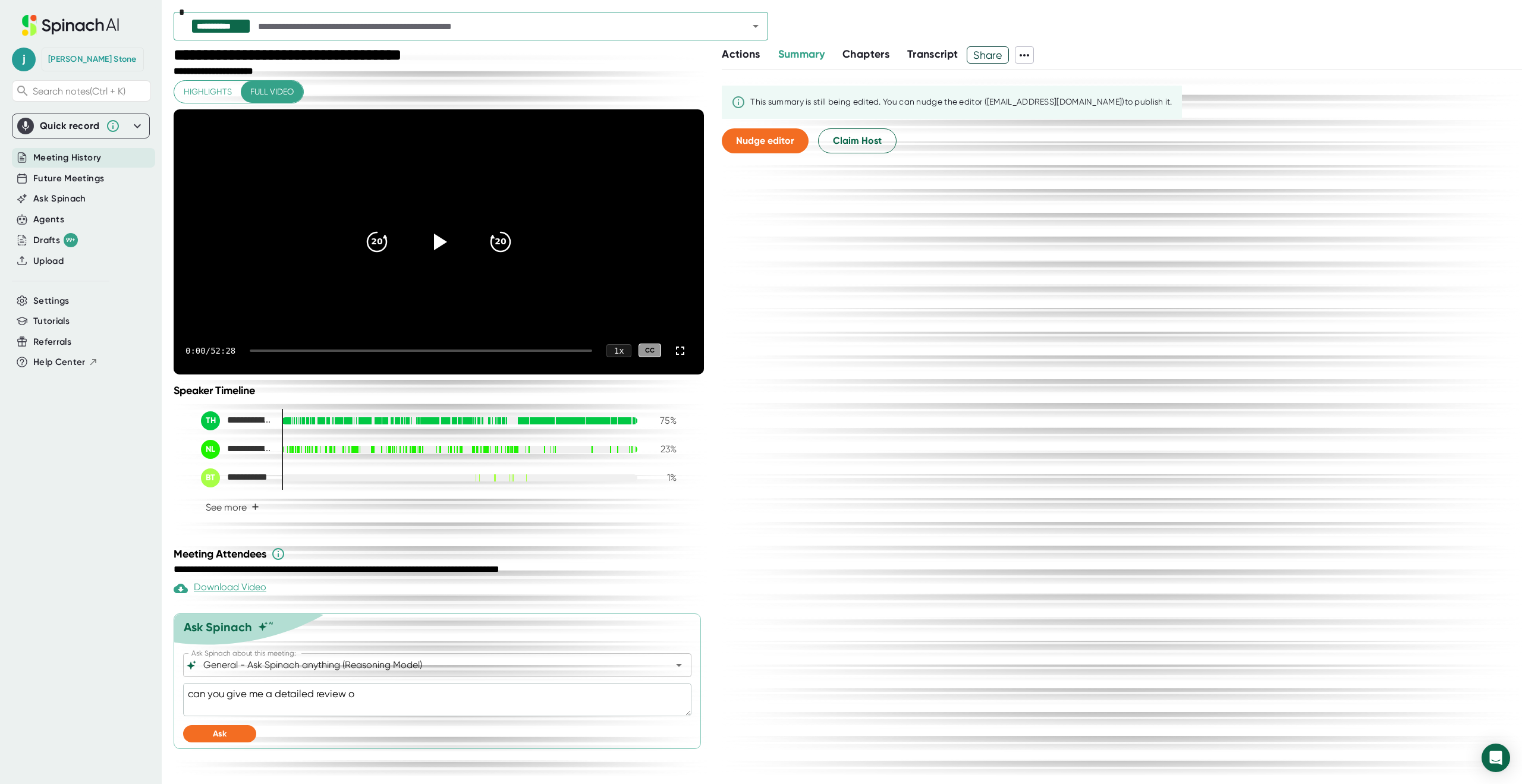
type textarea "can you give me a detailed review of"
type textarea "x"
type textarea "can you give me a detailed review of"
type textarea "x"
type textarea "can you give me a detailed review of a"
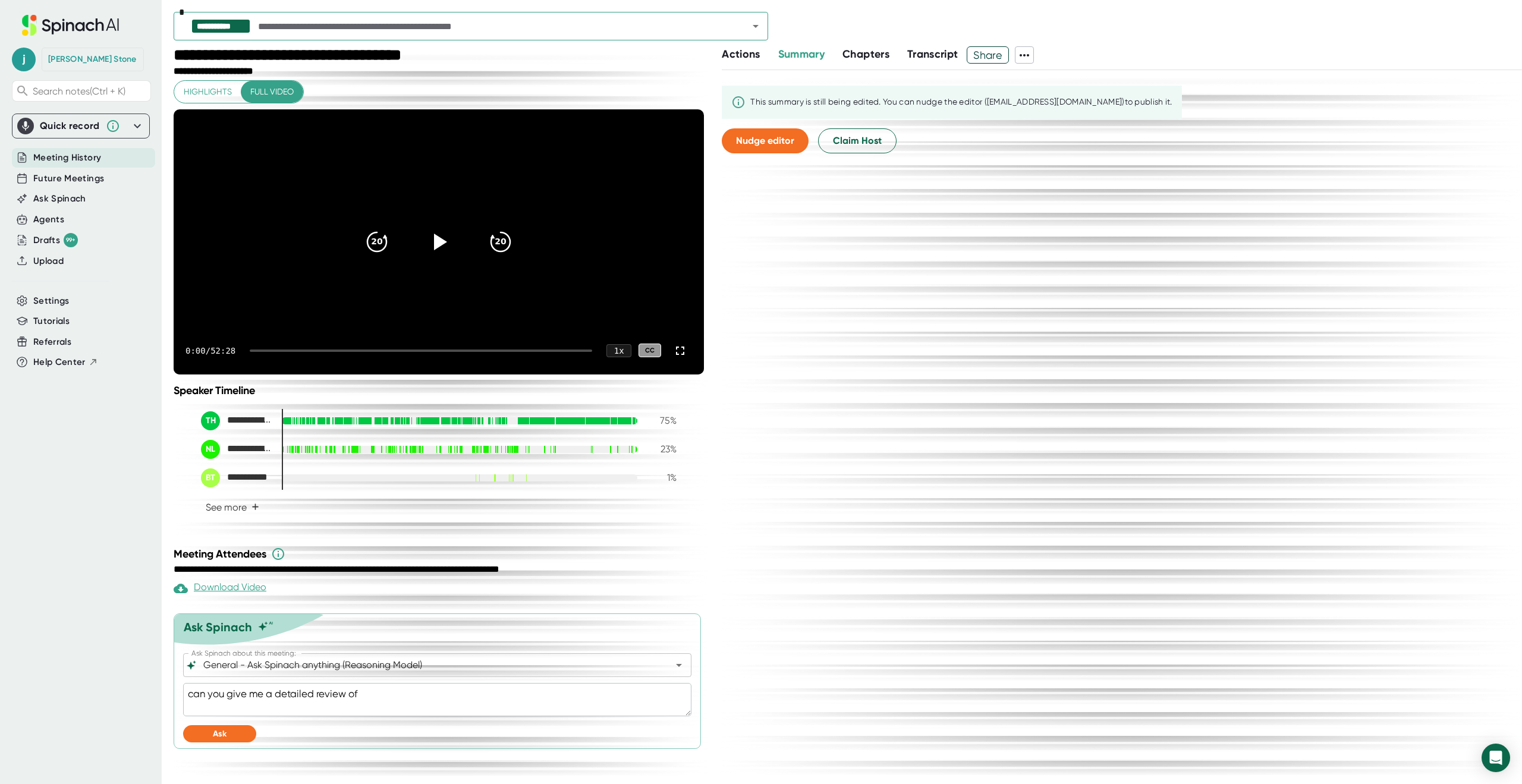
type textarea "x"
type textarea "can you give me a detailed review of an"
type textarea "x"
type textarea "can you give me a detailed review of any"
type textarea "x"
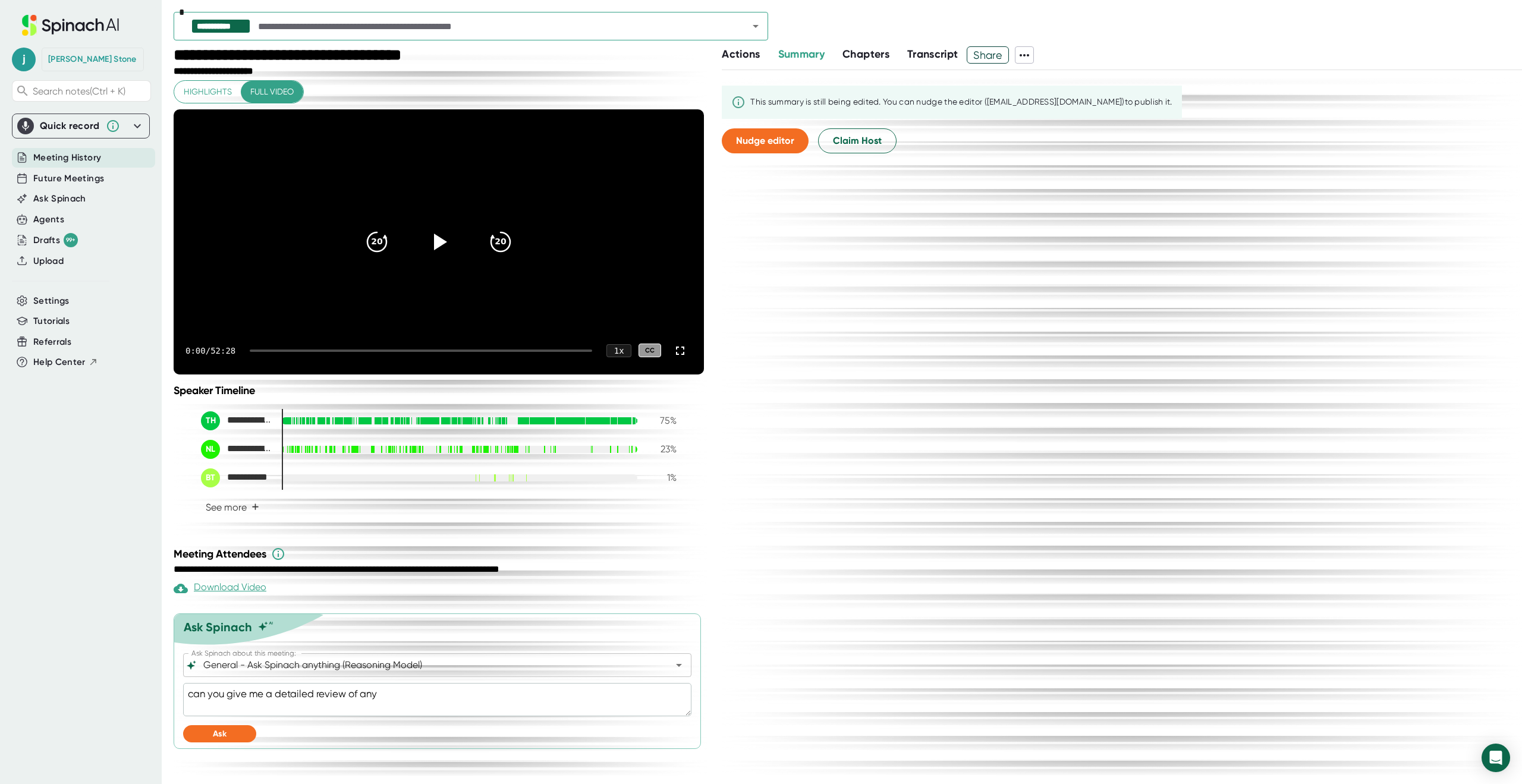
type textarea "can you give me a detailed review of any"
type textarea "x"
type textarea "can you give me a detailed review of any p"
type textarea "x"
type textarea "can you give me a detailed review of any pa"
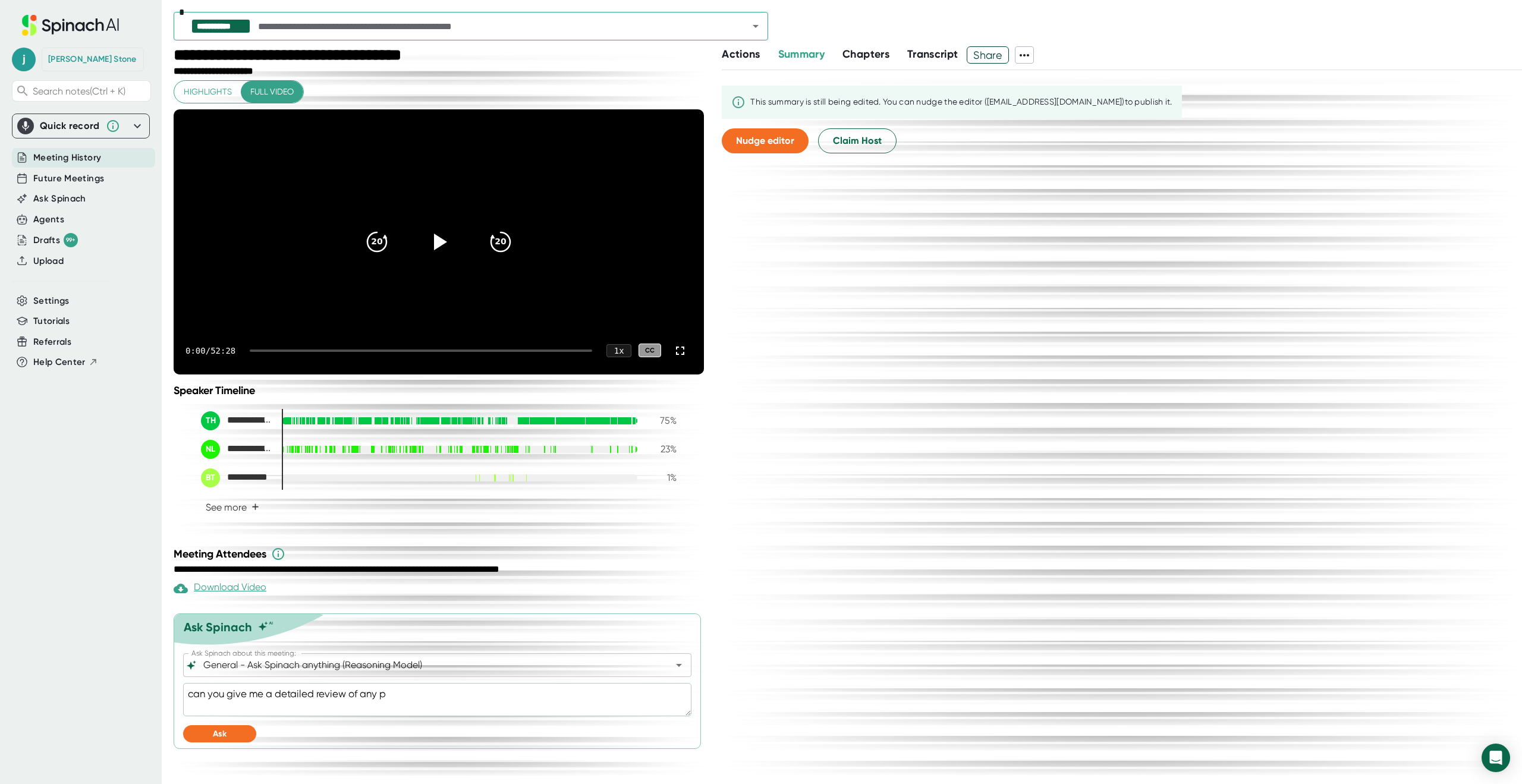
type textarea "x"
type textarea "can you give me a detailed review of any par"
type textarea "x"
type textarea "can you give me a detailed review of any part"
type textarea "x"
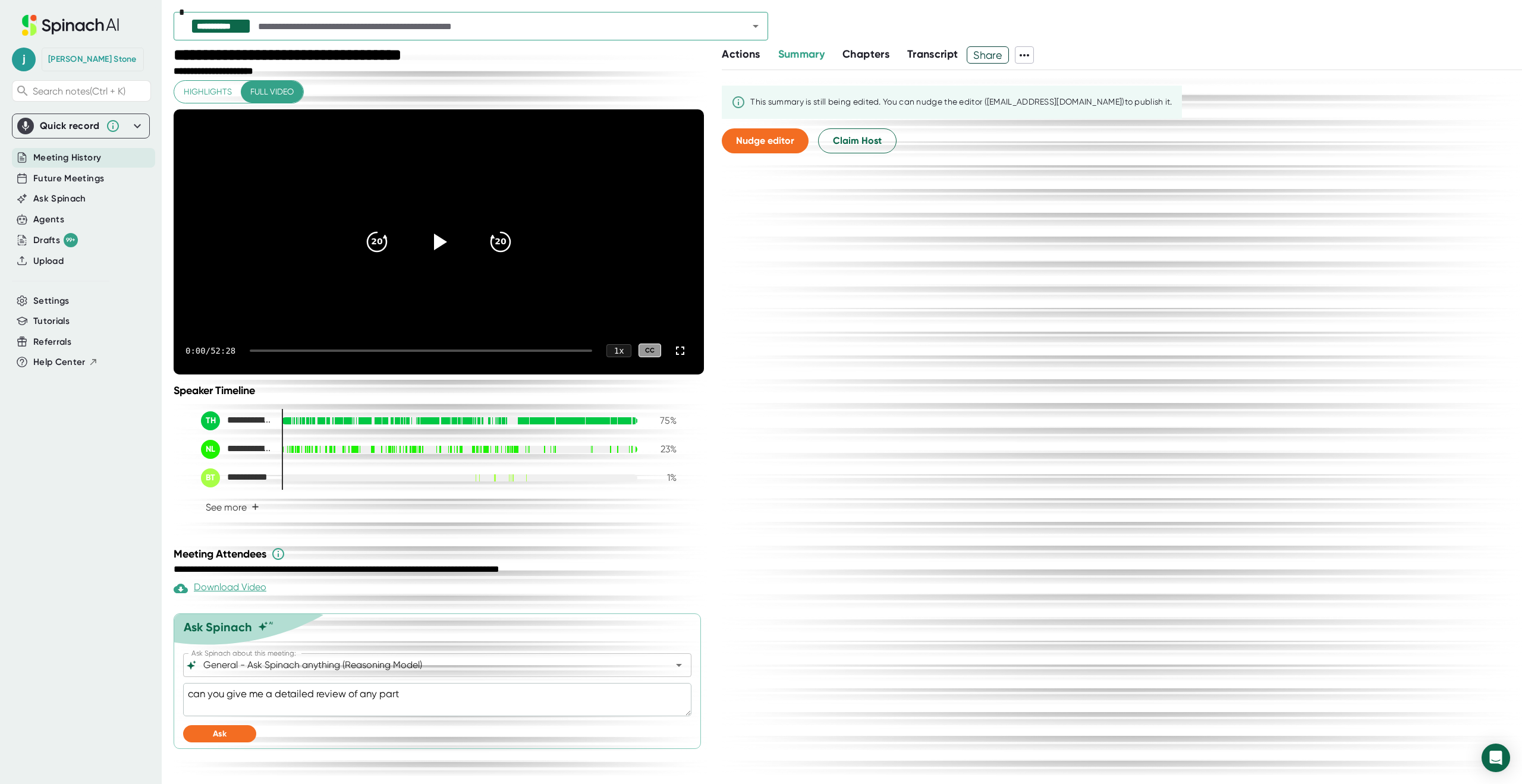
type textarea "can you give me a detailed review of any part"
type textarea "x"
type textarea "can you give me a detailed review of any part o"
type textarea "x"
type textarea "can you give me a detailed review of any part of"
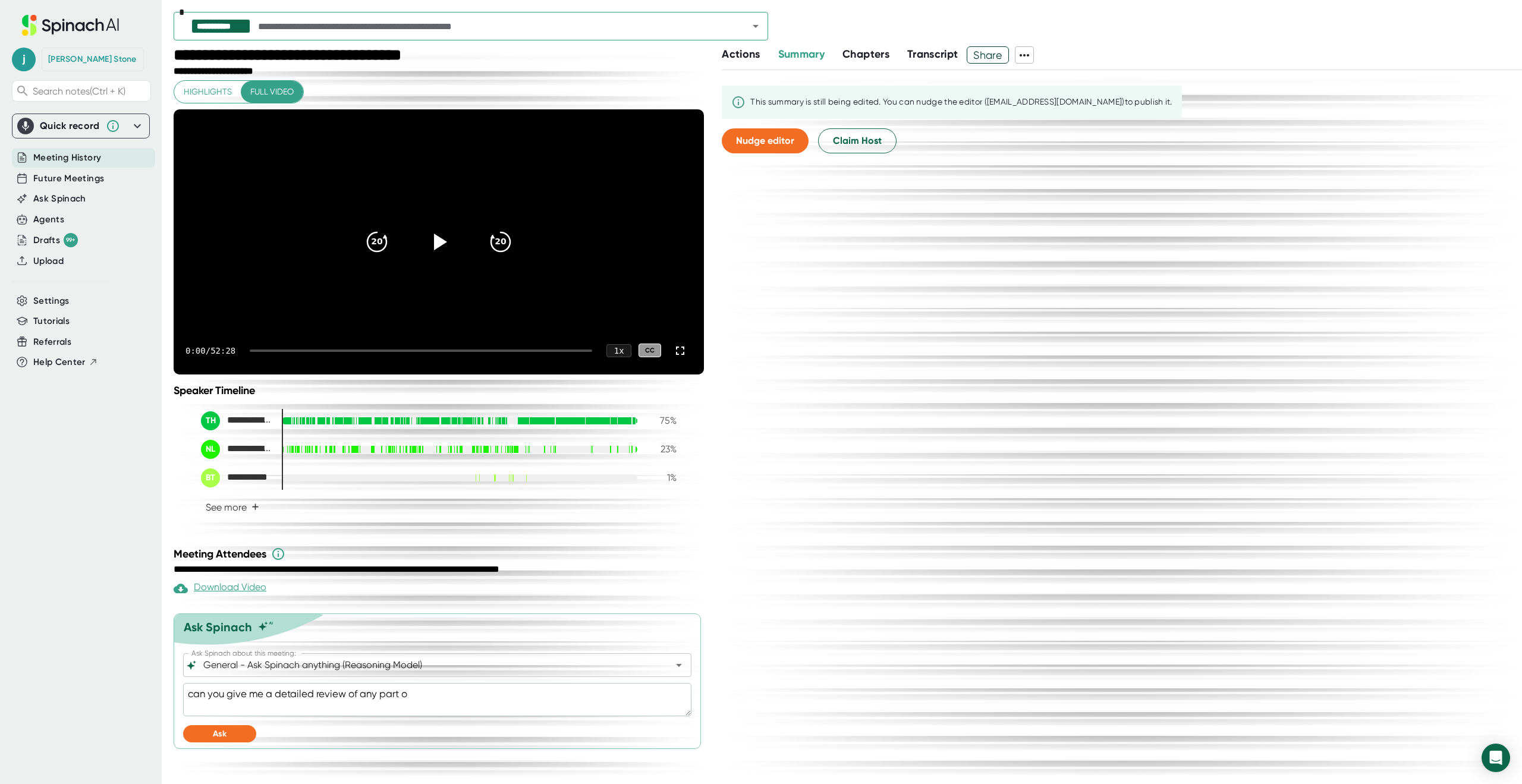
type textarea "x"
type textarea "can you give me a detailed review of any part of"
type textarea "x"
type textarea "can you give me a detailed review of any part of t"
type textarea "x"
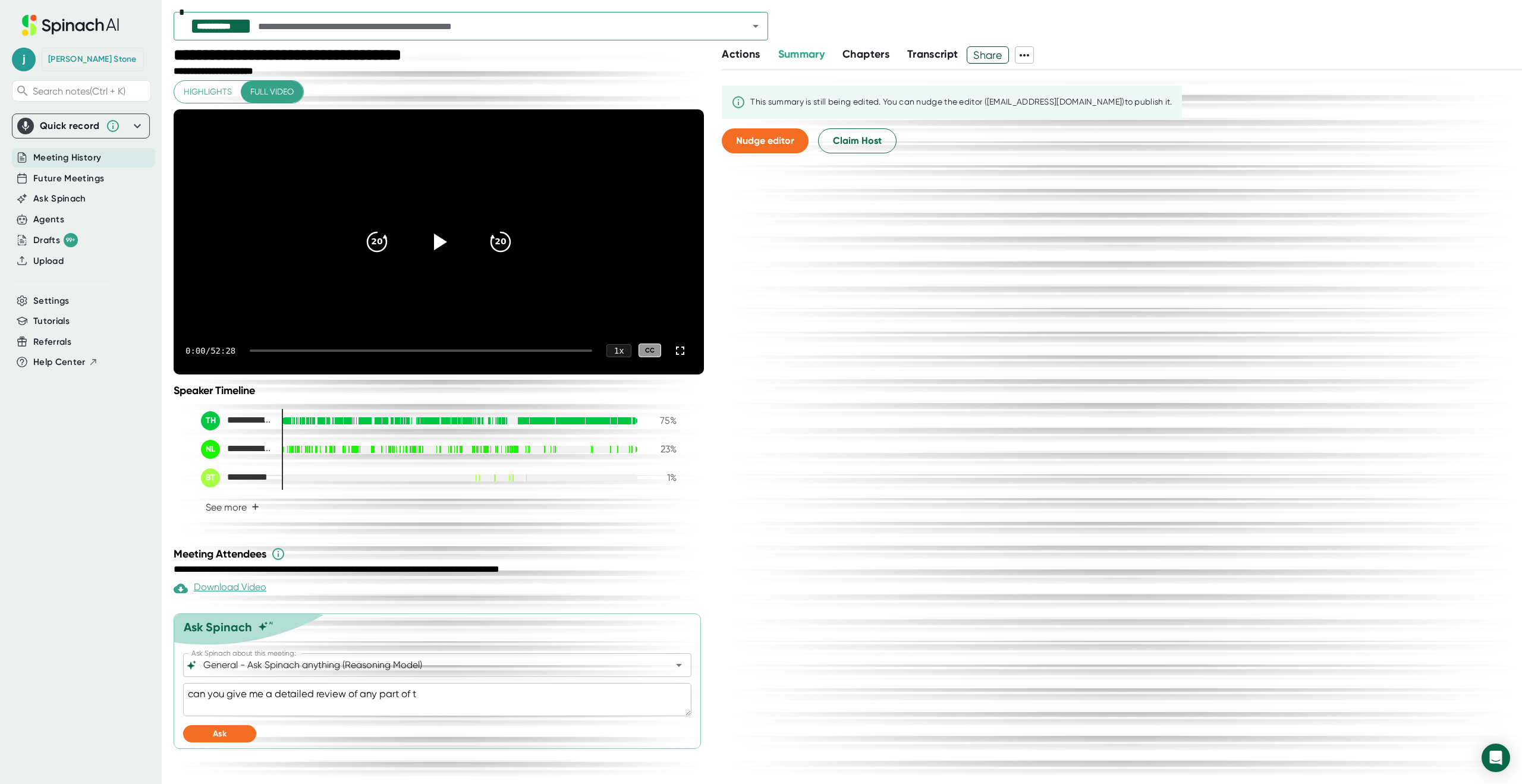
type textarea "can you give me a detailed review of any part of th"
type textarea "x"
type textarea "can you give me a detailed review of any part of the"
type textarea "x"
type textarea "can you give me a detailed review of any part of the"
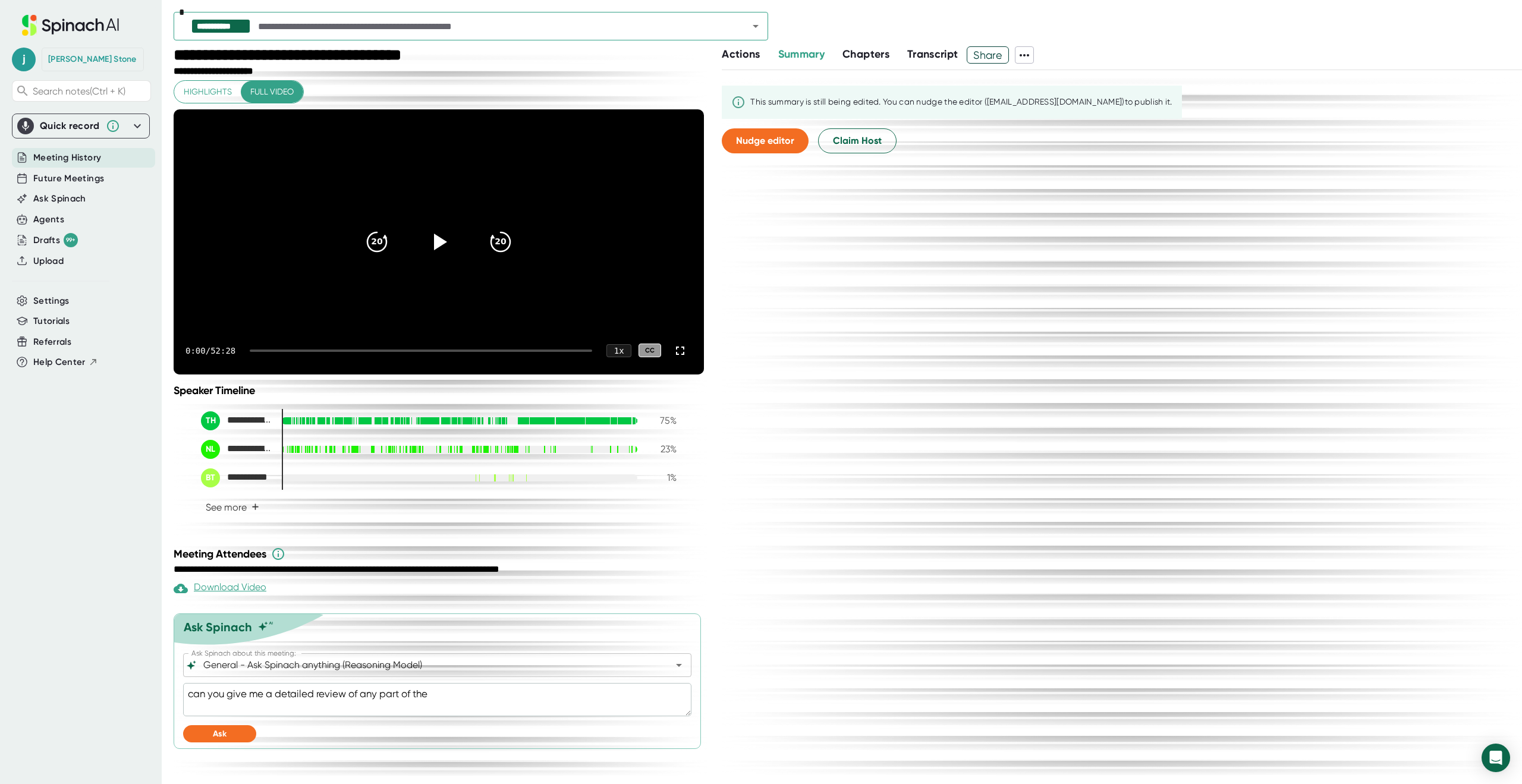
type textarea "x"
type textarea "can you give me a detailed review of any part of the c"
type textarea "x"
type textarea "can you give me a detailed review of any part of the co"
type textarea "x"
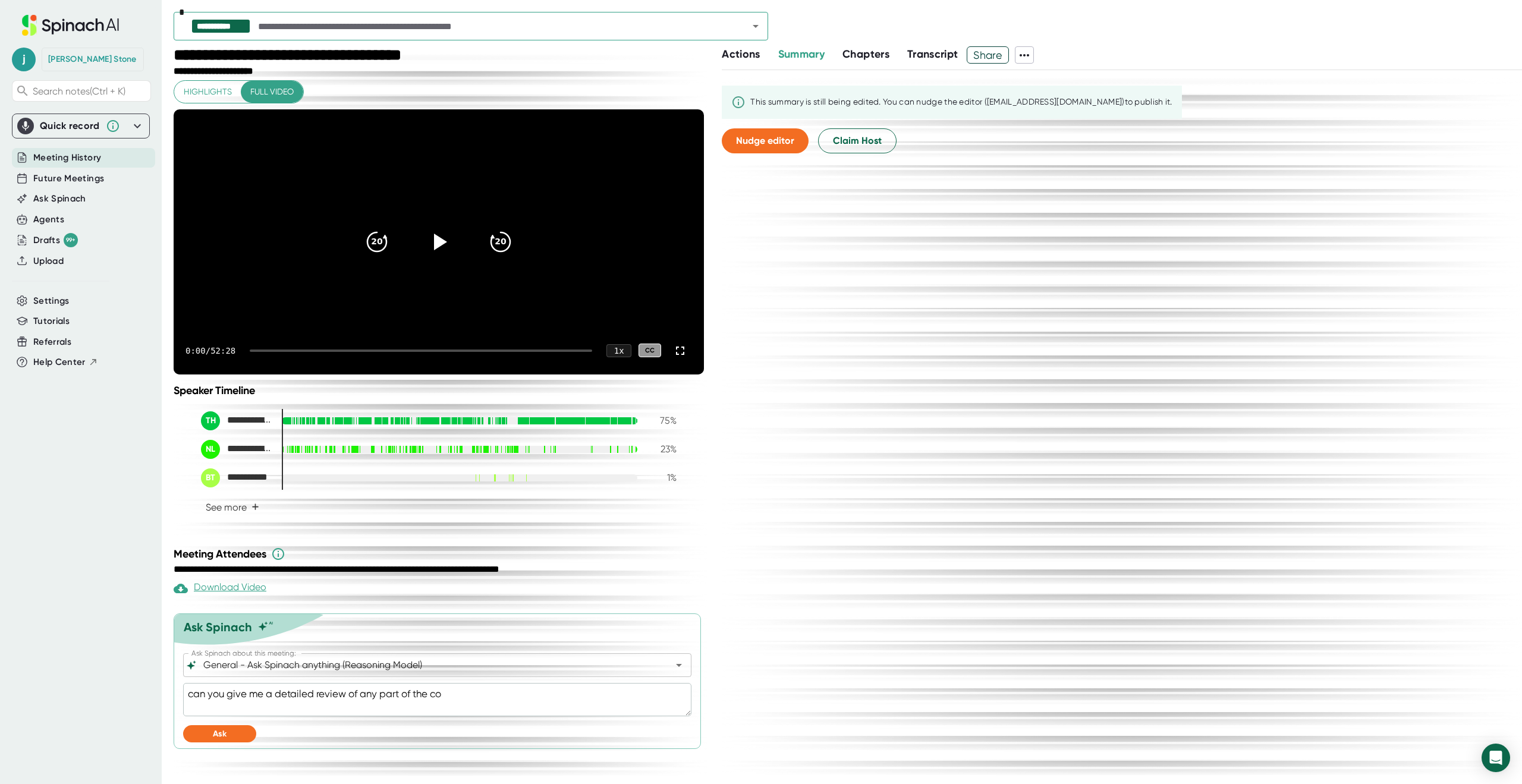
type textarea "can you give me a detailed review of any part of the con"
type textarea "x"
type textarea "can you give me a detailed review of any part of the conv"
type textarea "x"
type textarea "can you give me a detailed review of any part of the conve"
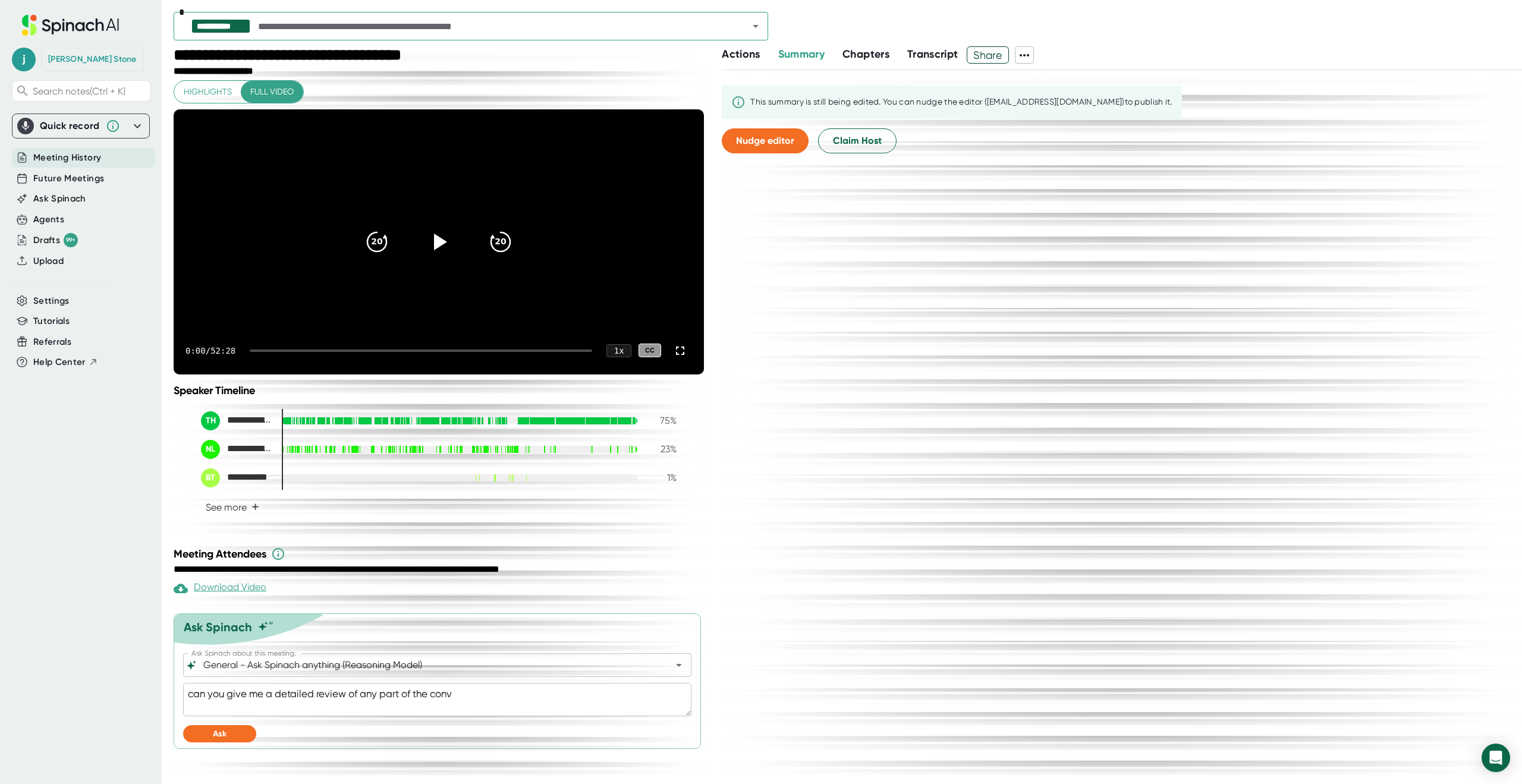
type textarea "x"
type textarea "can you give me a detailed review of any part of the conver"
type textarea "x"
type textarea "can you give me a detailed review of any part of the convers"
type textarea "x"
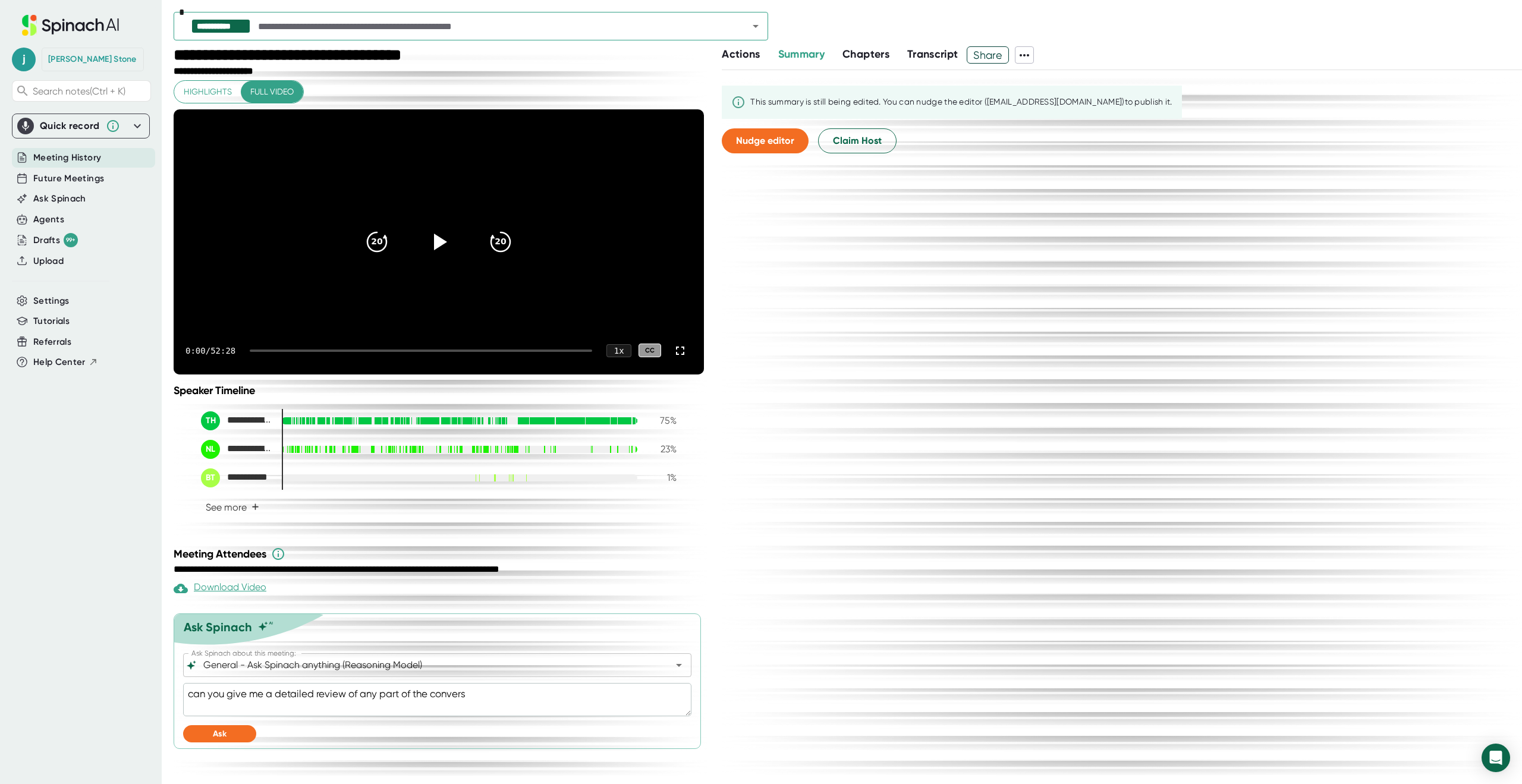
type textarea "can you give me a detailed review of any part of the conversa"
type textarea "x"
type textarea "can you give me a detailed review of any part of the conversat"
type textarea "x"
type textarea "can you give me a detailed review of any part of the conversati"
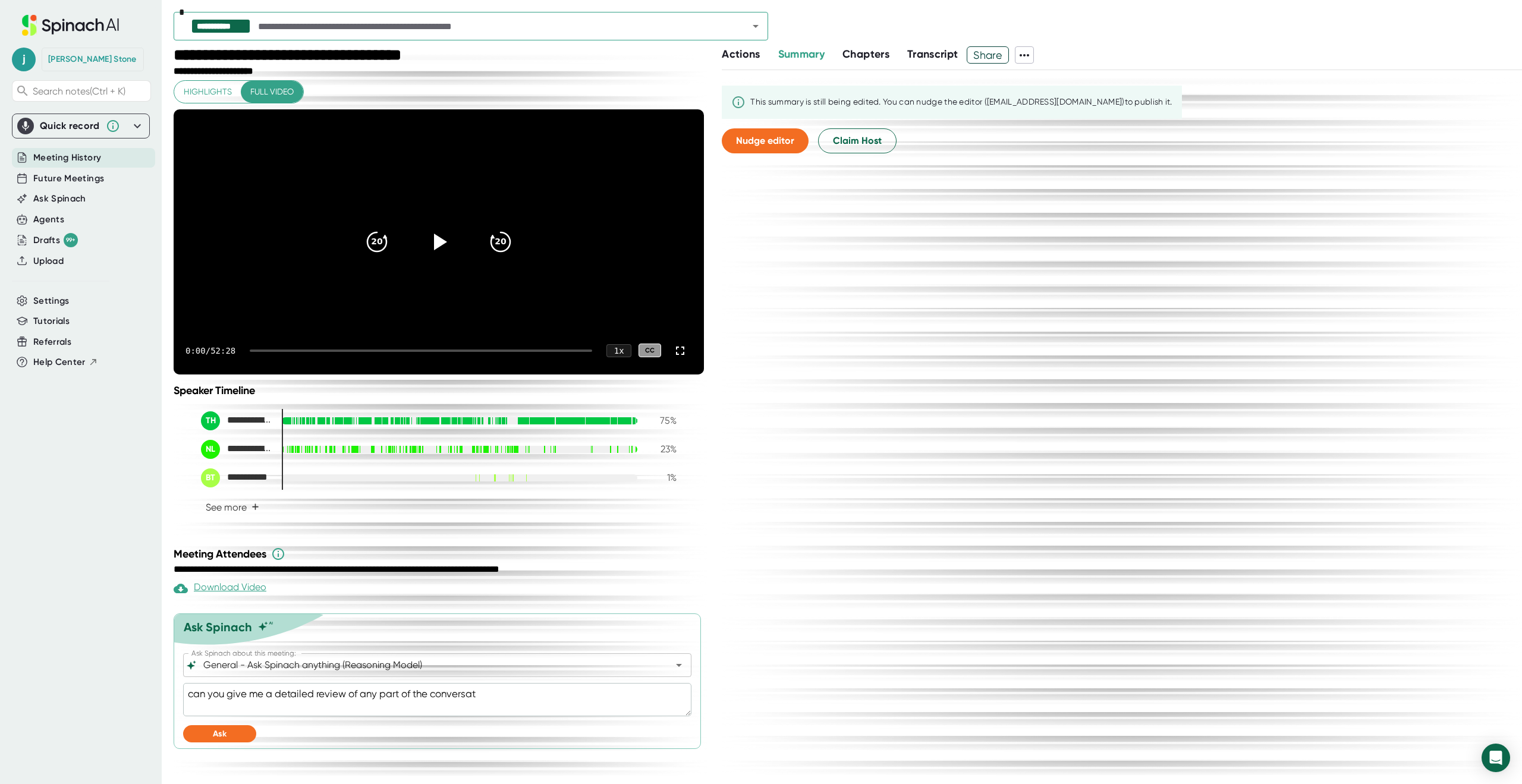
type textarea "x"
type textarea "can you give me a detailed review of any part of the conversatio"
type textarea "x"
type textarea "can you give me a detailed review of any part of the conversation"
type textarea "x"
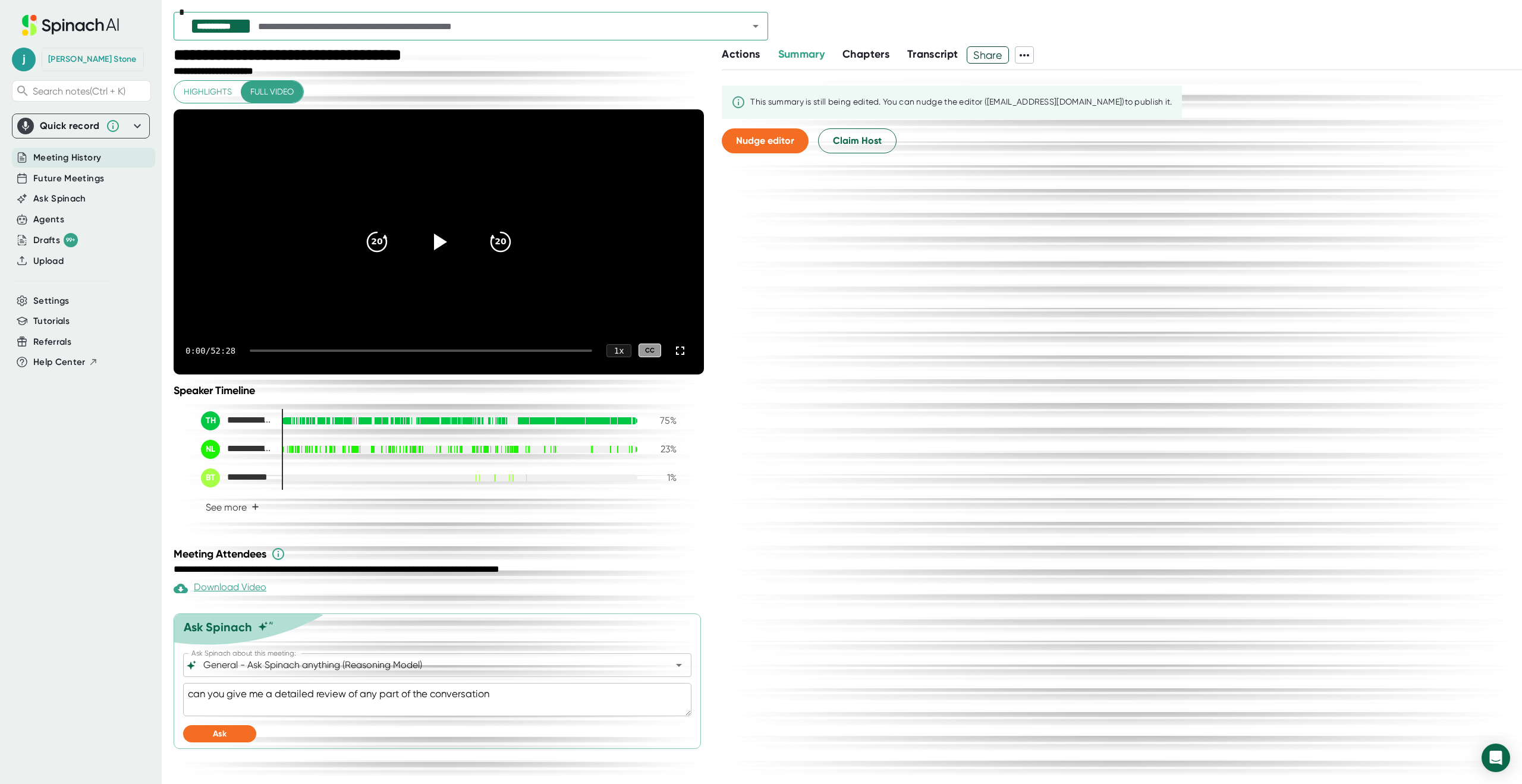
type textarea "can you give me a detailed review of any part of the conversation"
type textarea "x"
type textarea "can you give me a detailed review of any part of the conversation t"
type textarea "x"
type textarea "can you give me a detailed review of any part of the conversation th"
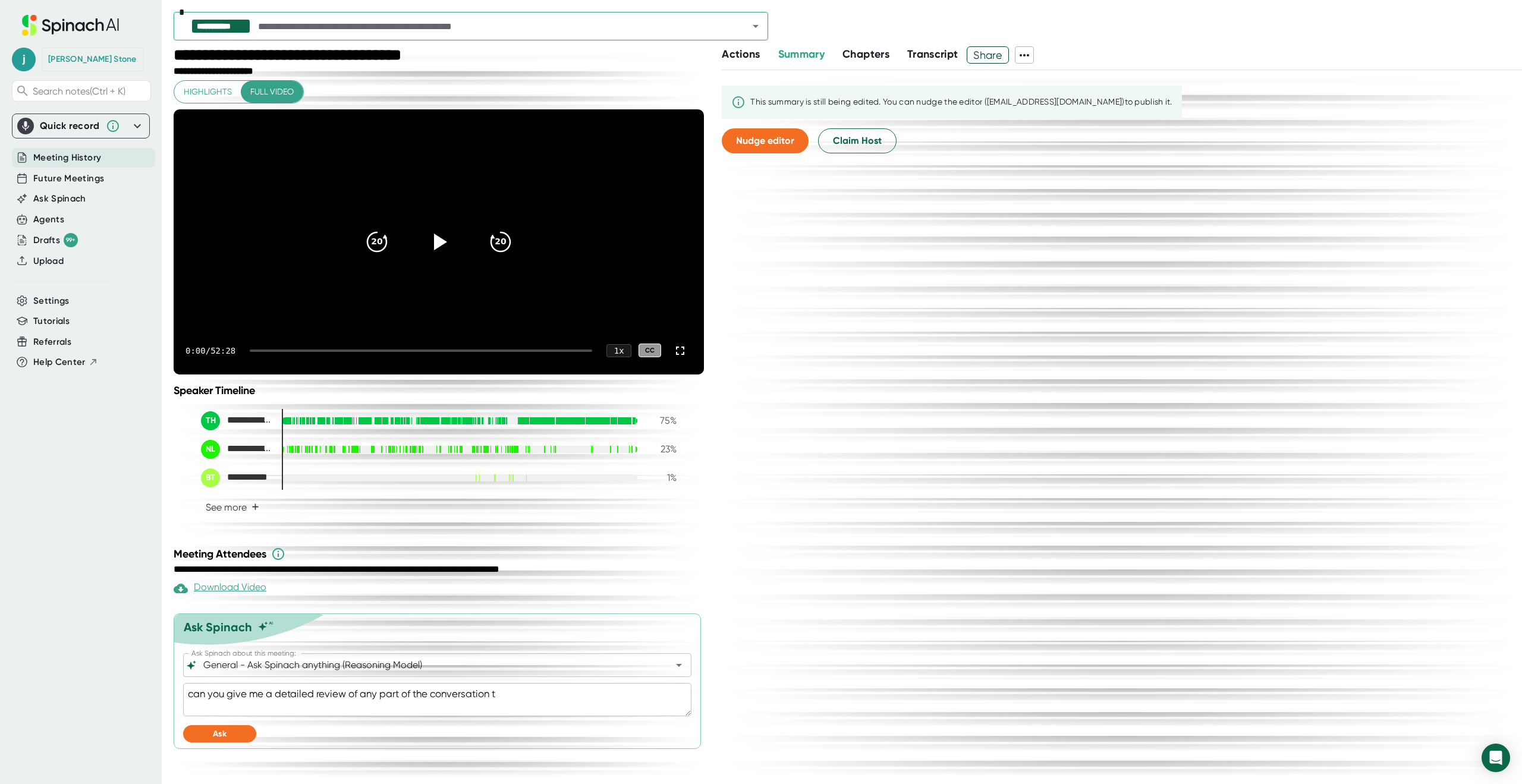
type textarea "x"
type textarea "can you give me a detailed review of any part of the conversation tha"
type textarea "x"
type textarea "can you give me a detailed review of any part of the conversation that"
type textarea "x"
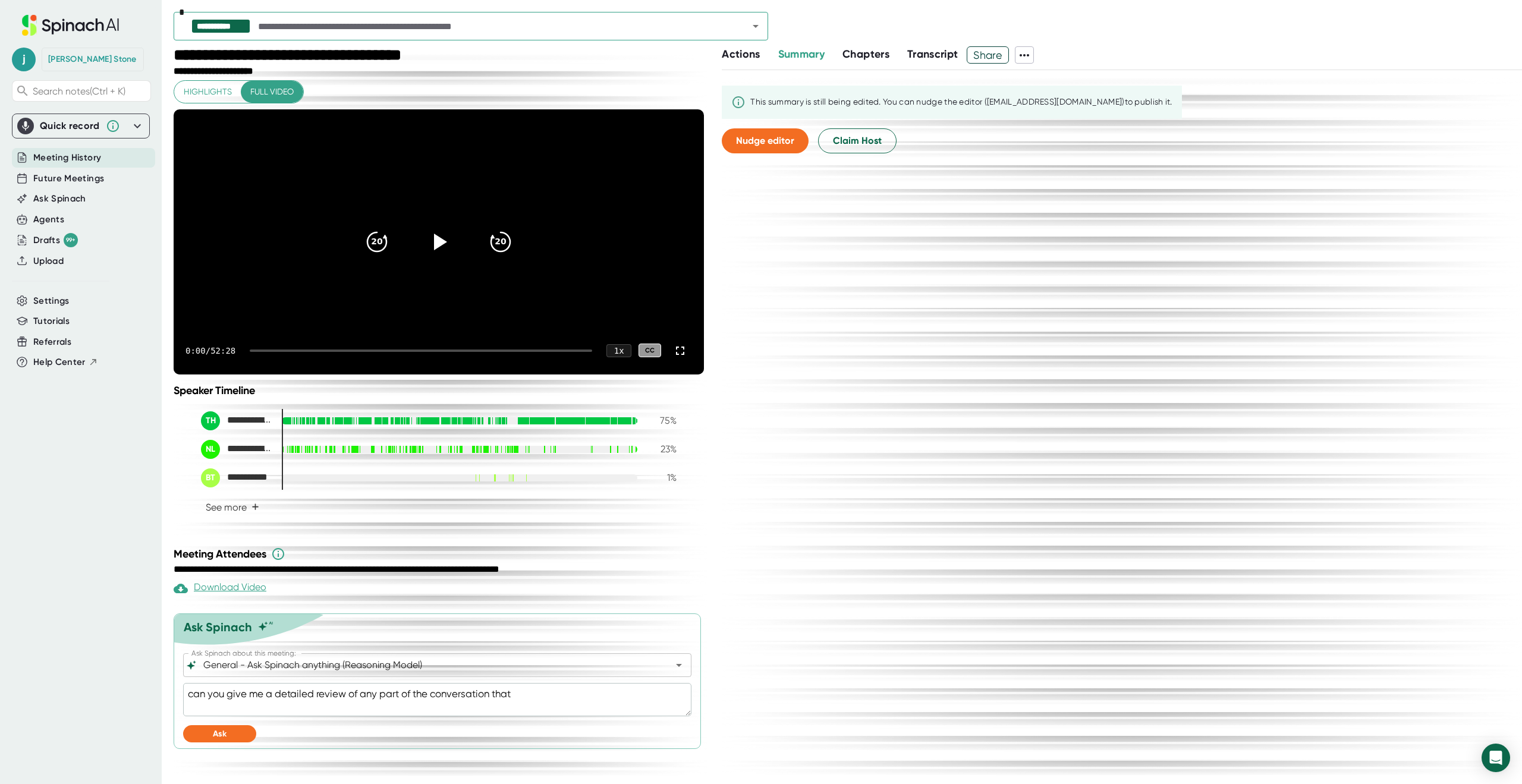
type textarea "can you give me a detailed review of any part of the conversation that"
type textarea "x"
click at [517, 716] on textarea "can you give me a detailed review of any part of the conversation that" at bounding box center [437, 699] width 508 height 33
type textarea "can you give me a detailed review of any part of the conversation that t"
type textarea "x"
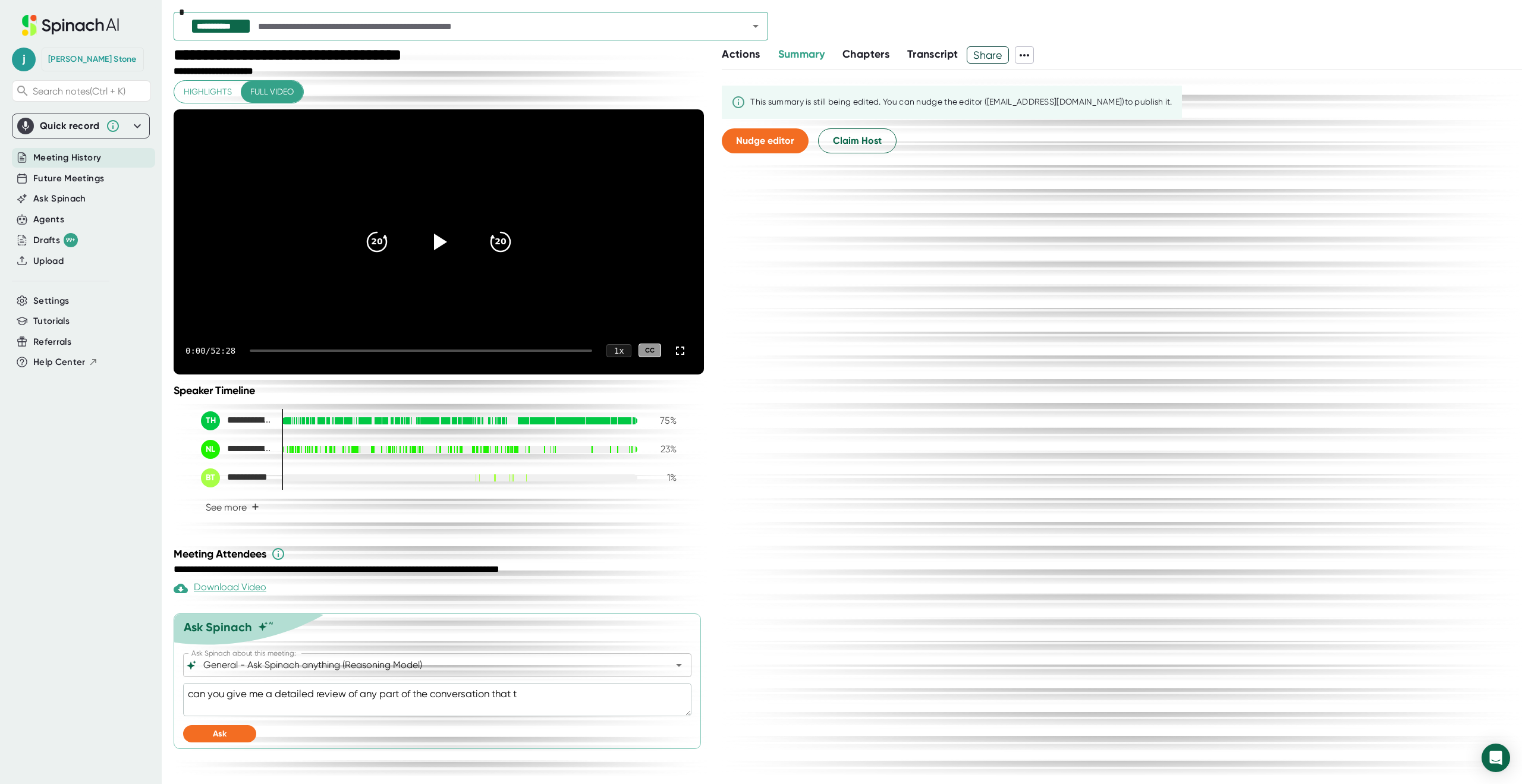
type textarea "can you give me a detailed review of any part of the conversation that ta"
type textarea "x"
type textarea "can you give me a detailed review of any part of the conversation that tal"
type textarea "x"
type textarea "can you give me a detailed review of any part of the conversation that talk"
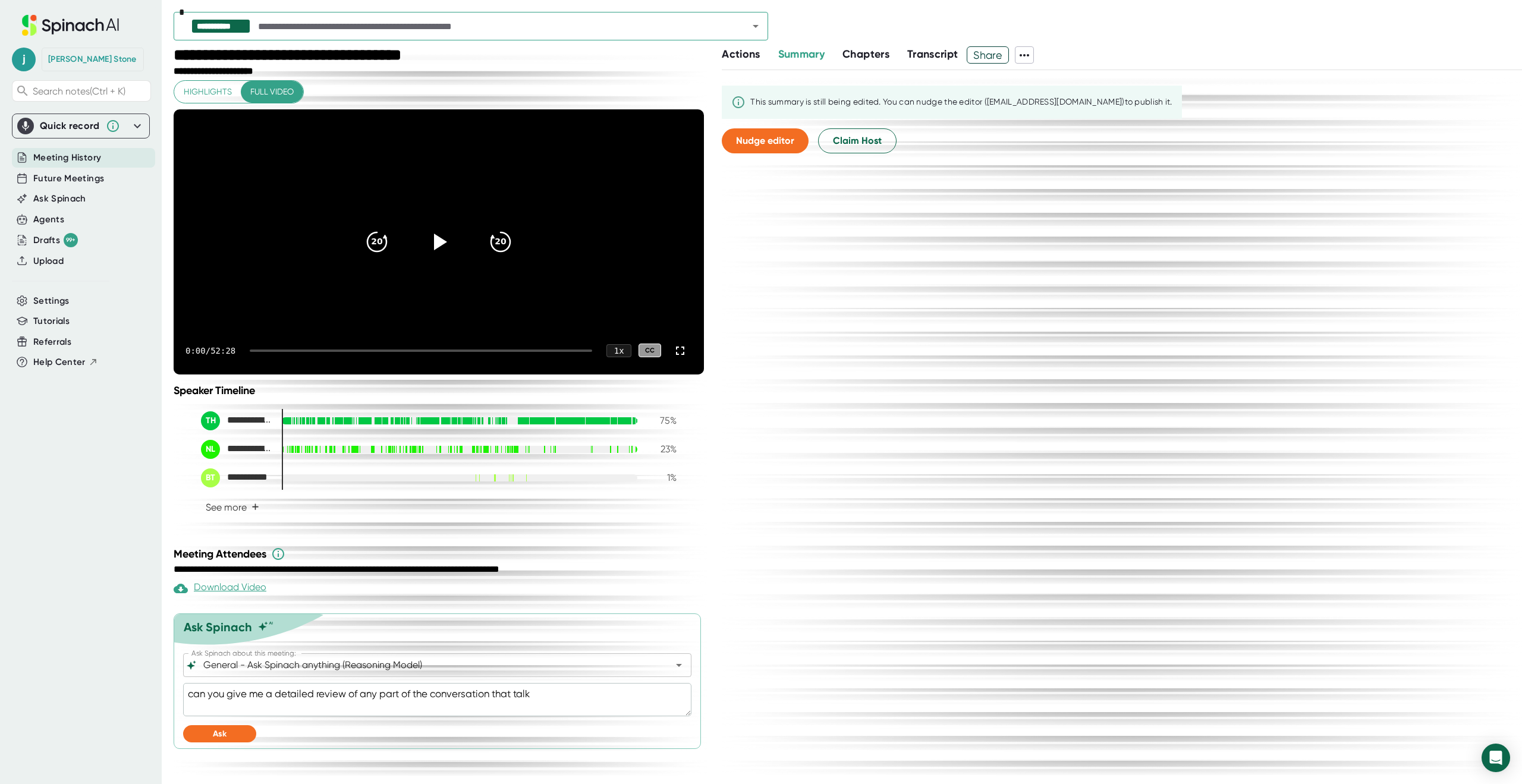
type textarea "x"
type textarea "can you give me a detailed review of any part of the conversation that talke"
type textarea "x"
type textarea "can you give me a detailed review of any part of the conversation that talked"
type textarea "x"
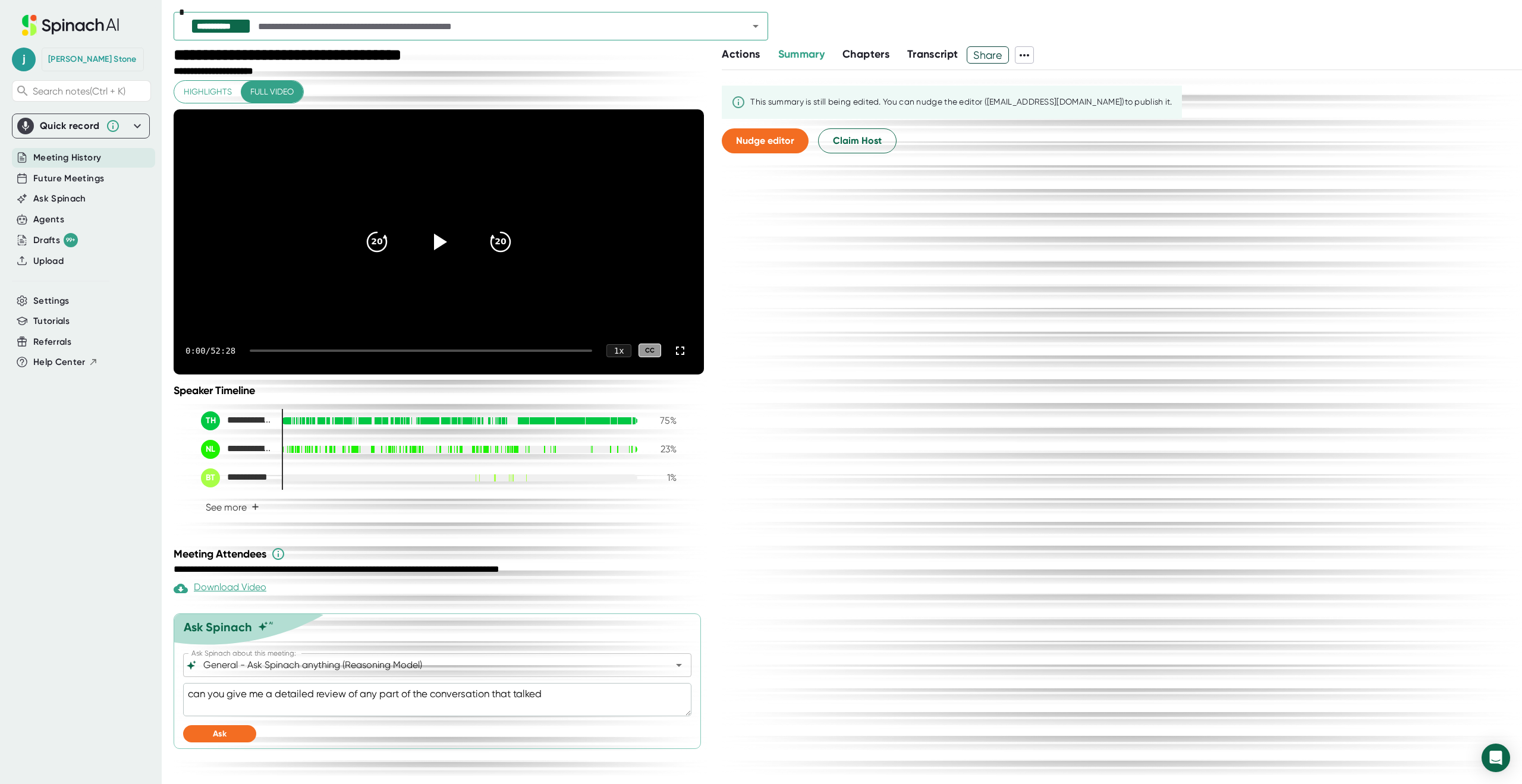
type textarea "can you give me a detailed review of any part of the conversation that talked"
click at [233, 742] on button "Ask" at bounding box center [219, 733] width 73 height 17
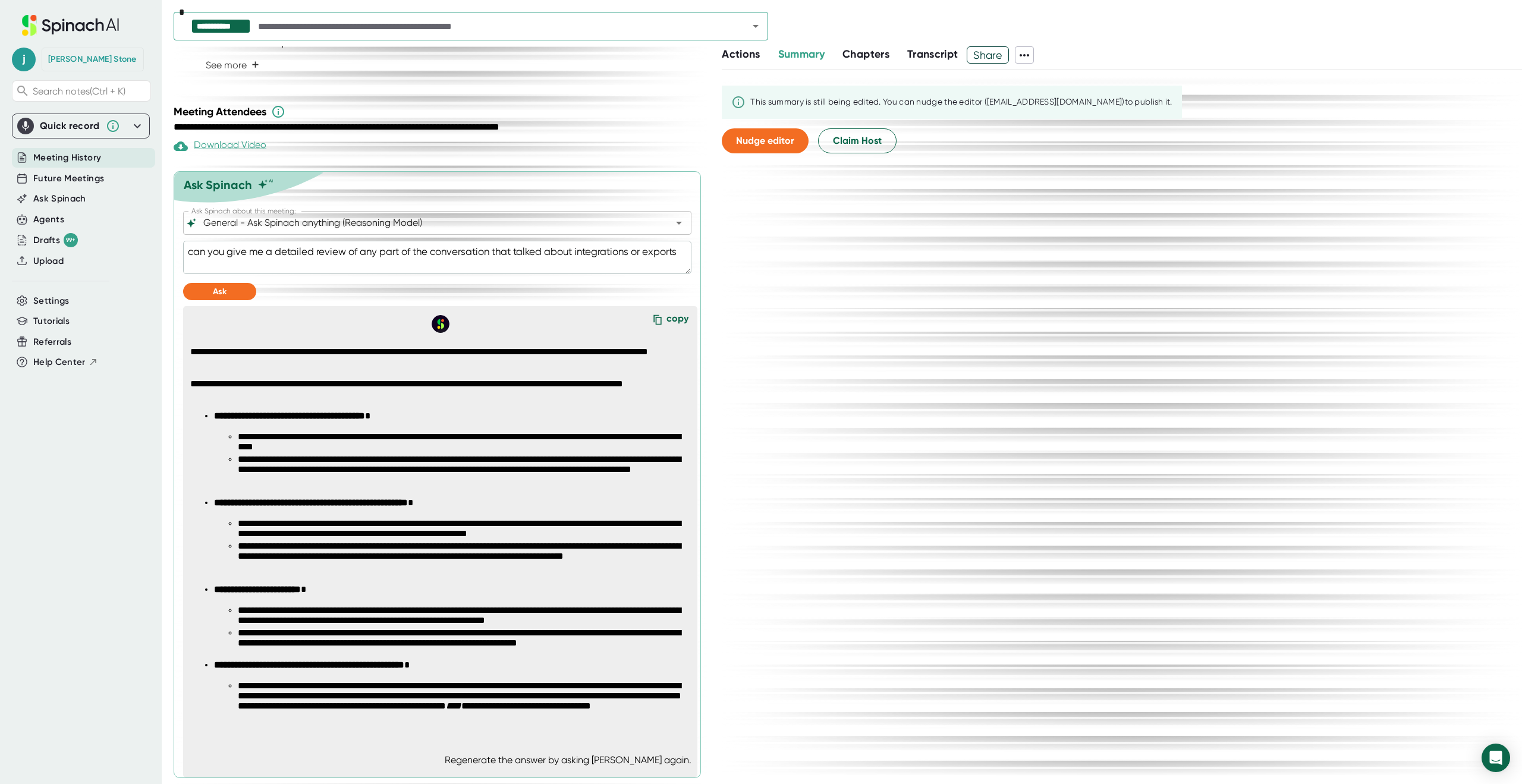
scroll to position [471, 0]
drag, startPoint x: 373, startPoint y: 594, endPoint x: 366, endPoint y: 582, distance: 13.9
click at [373, 594] on p "**********" at bounding box center [452, 590] width 476 height 11
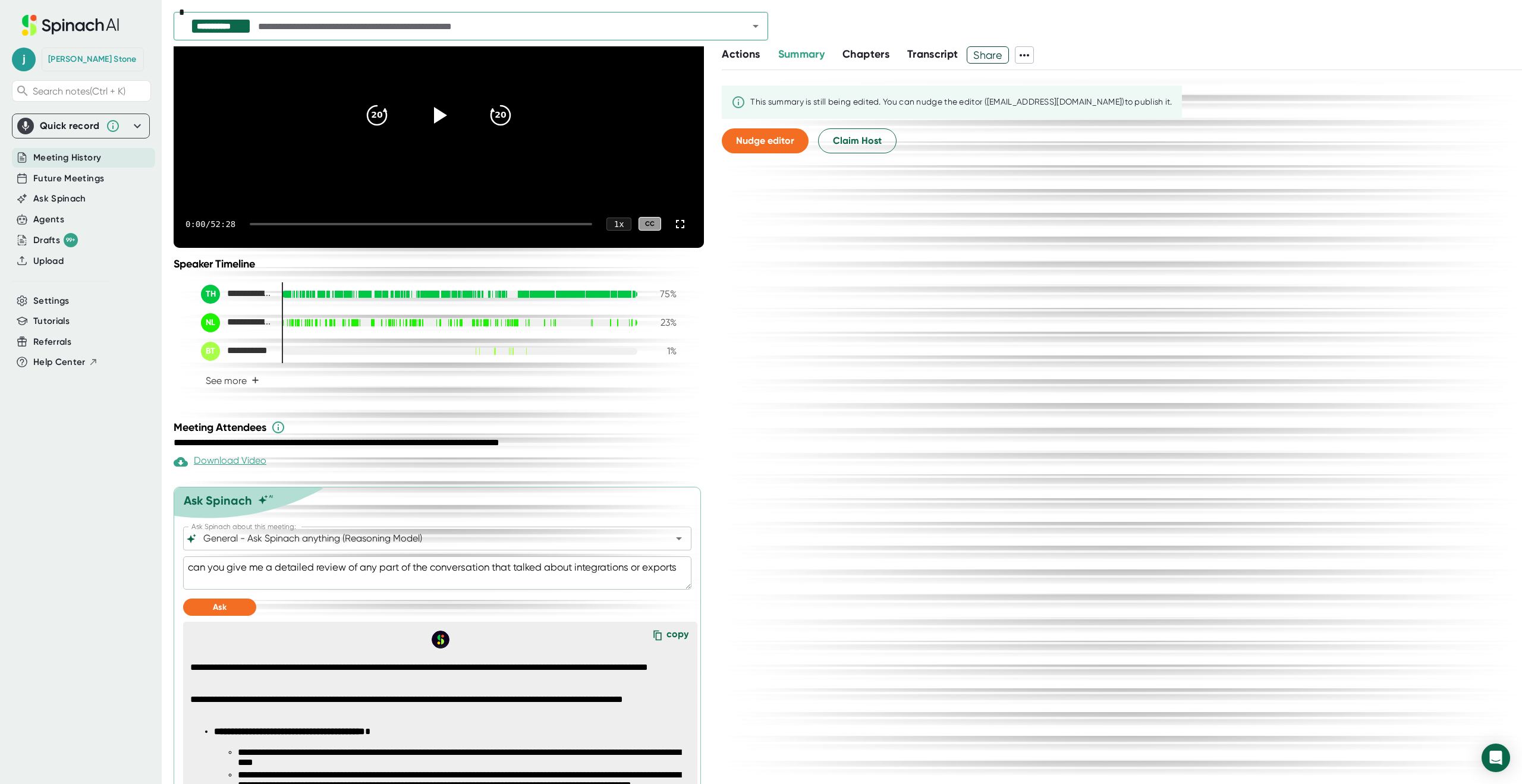
scroll to position [0, 0]
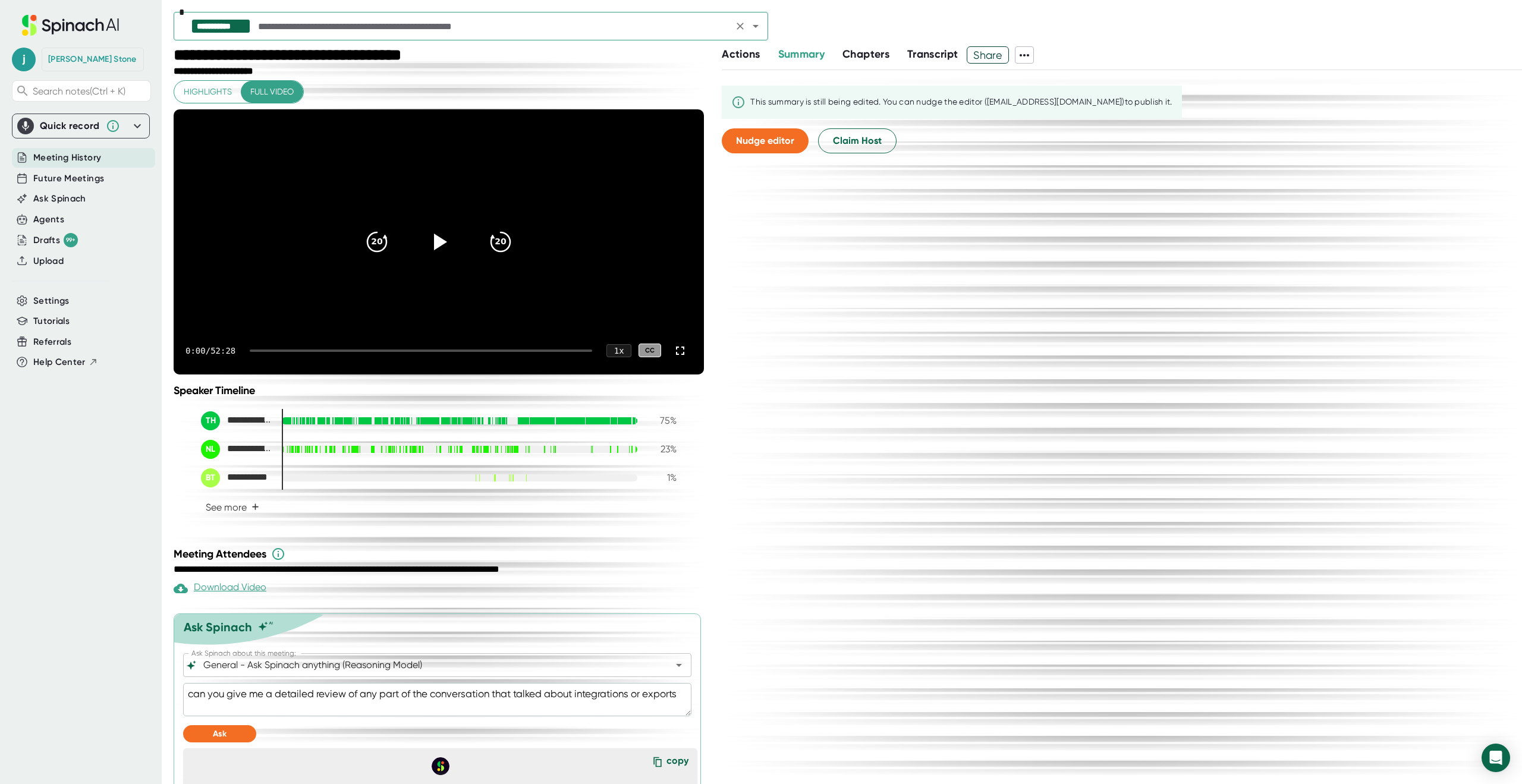
click at [285, 35] on div "**********" at bounding box center [471, 26] width 594 height 29
drag, startPoint x: 230, startPoint y: 727, endPoint x: 138, endPoint y: 711, distance: 93.4
click at [138, 711] on div "**********" at bounding box center [761, 392] width 1522 height 784
click at [274, 19] on input "text" at bounding box center [492, 26] width 474 height 17
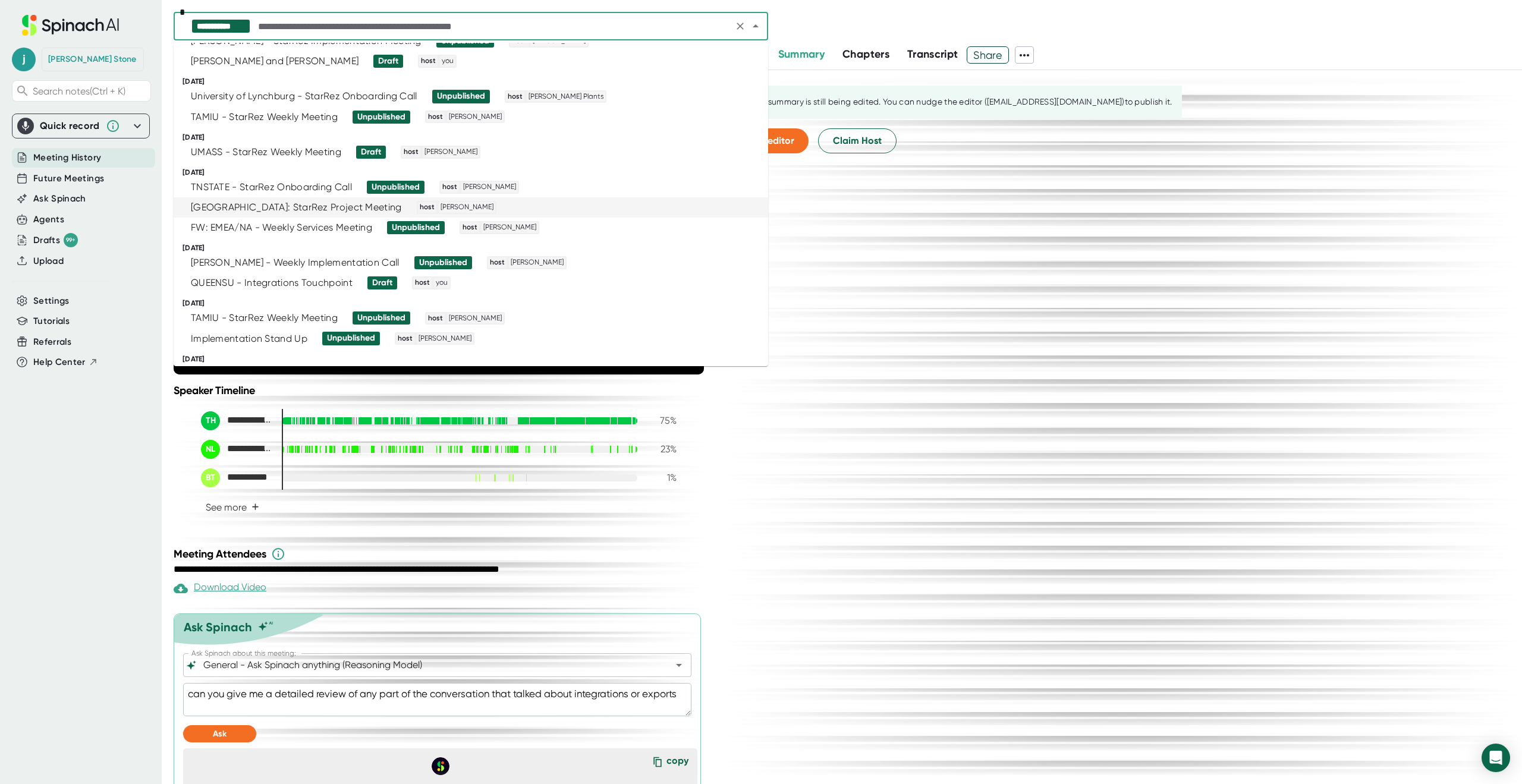
scroll to position [476, 0]
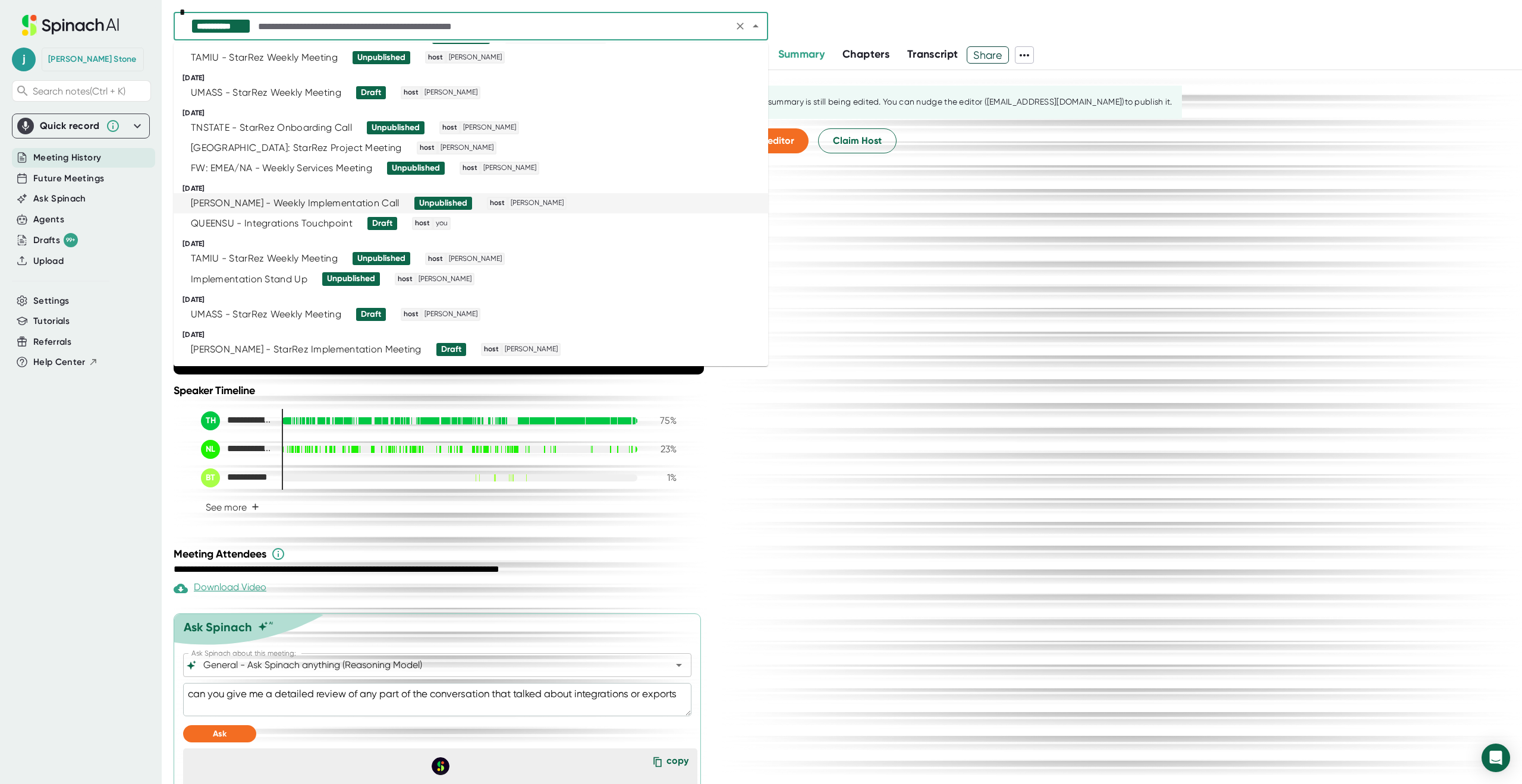
click at [261, 202] on div "[PERSON_NAME] - Weekly Implementation Call" at bounding box center [295, 203] width 208 height 12
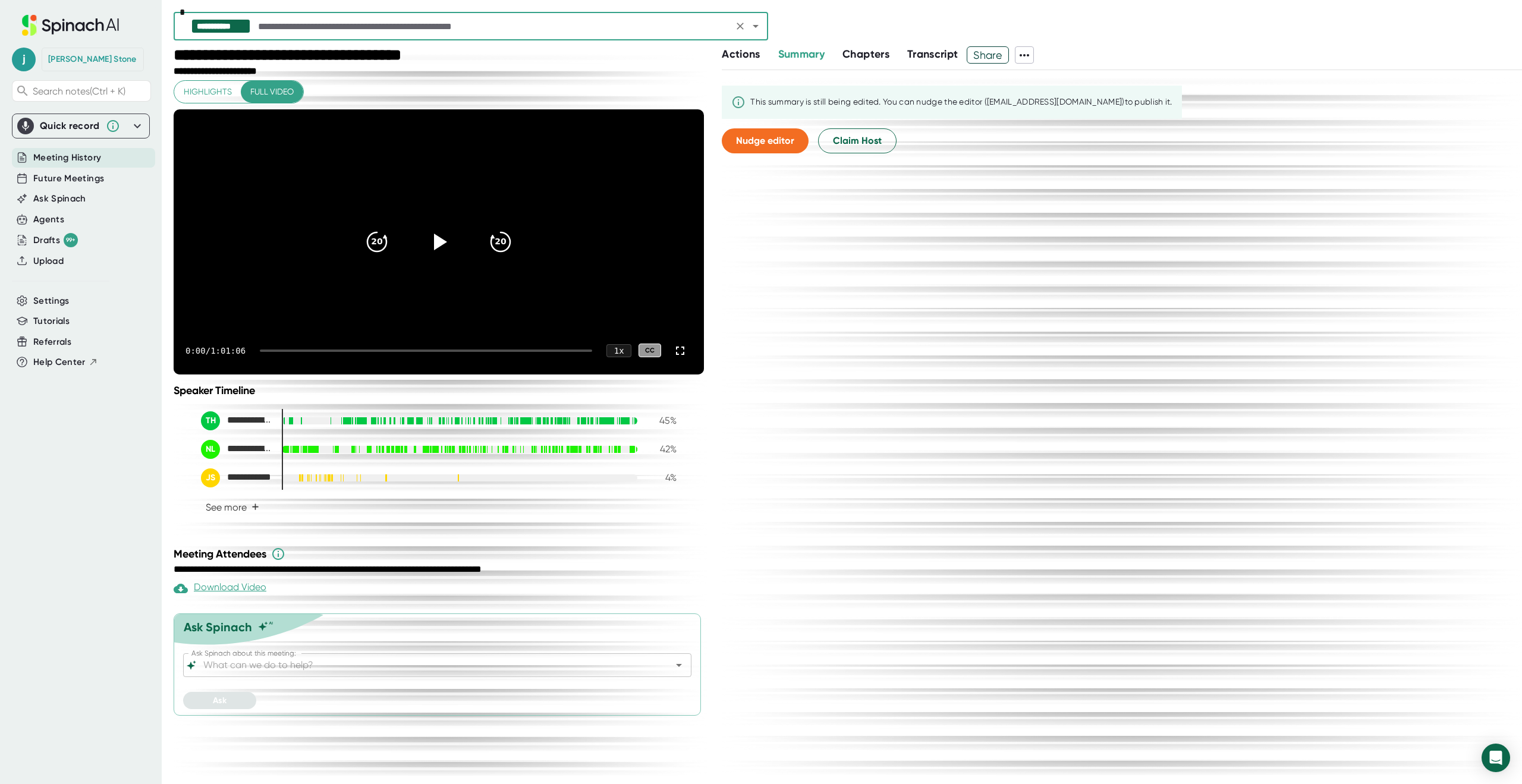
click at [289, 678] on div "Ask Spinach about this meeting:" at bounding box center [437, 665] width 508 height 23
click at [291, 674] on input "Ask Spinach about this meeting:" at bounding box center [427, 665] width 452 height 17
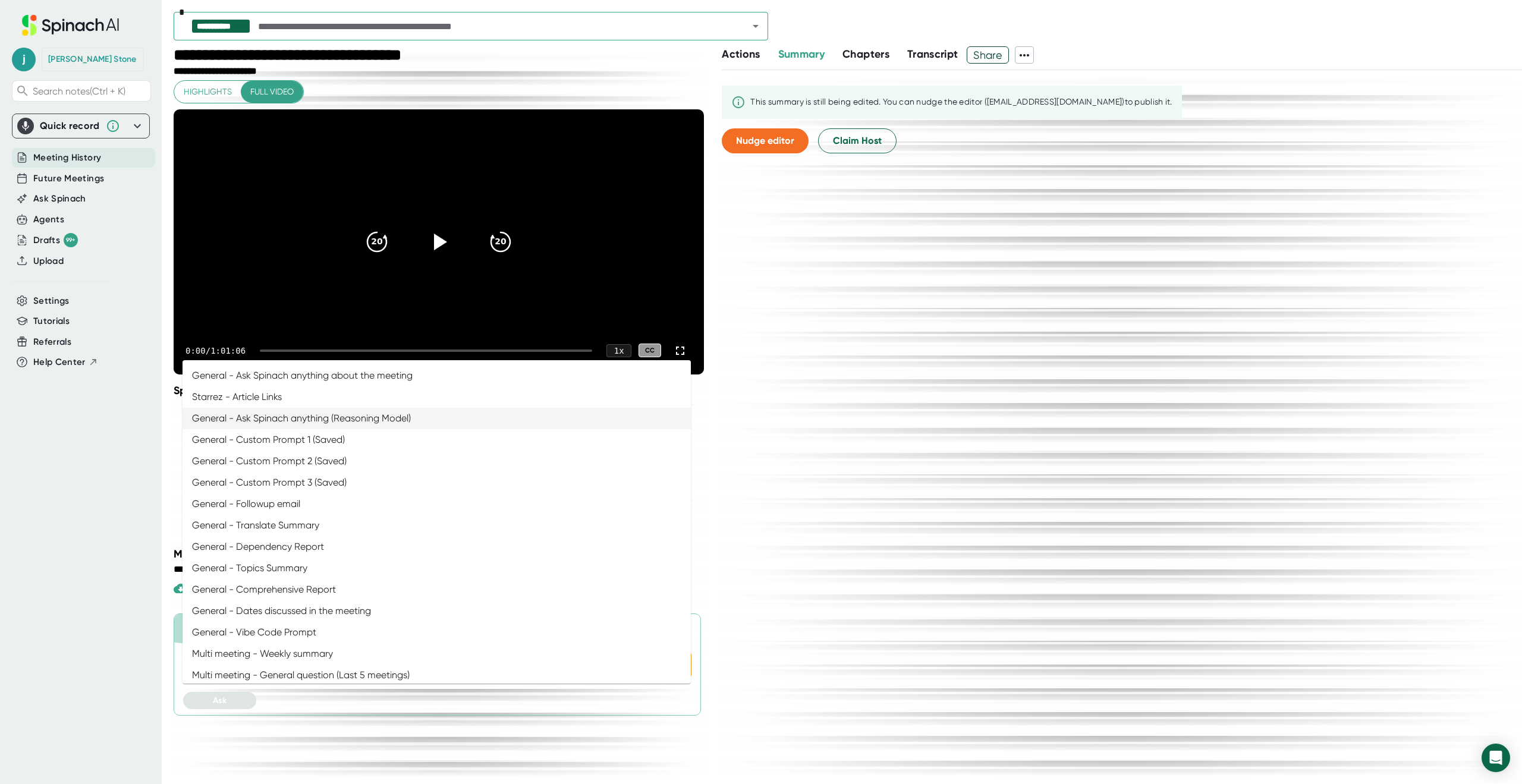
click at [278, 413] on li "General - Ask Spinach anything (Reasoning Model)" at bounding box center [437, 418] width 508 height 21
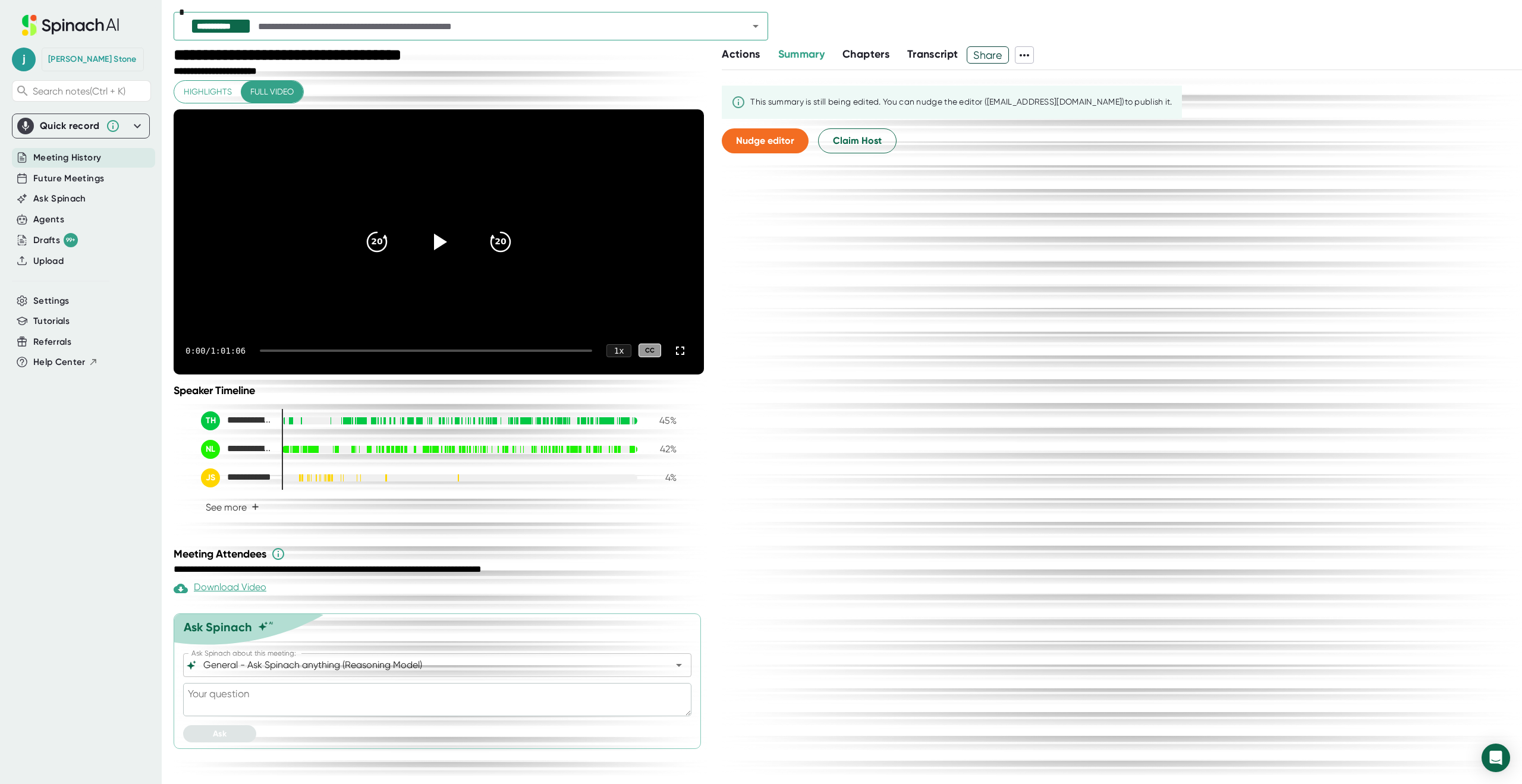
click at [216, 716] on textarea at bounding box center [437, 699] width 508 height 33
paste textarea "can you give me a detailed review of any part of the conversation that talked a…"
click at [208, 742] on button "Ask" at bounding box center [219, 733] width 73 height 17
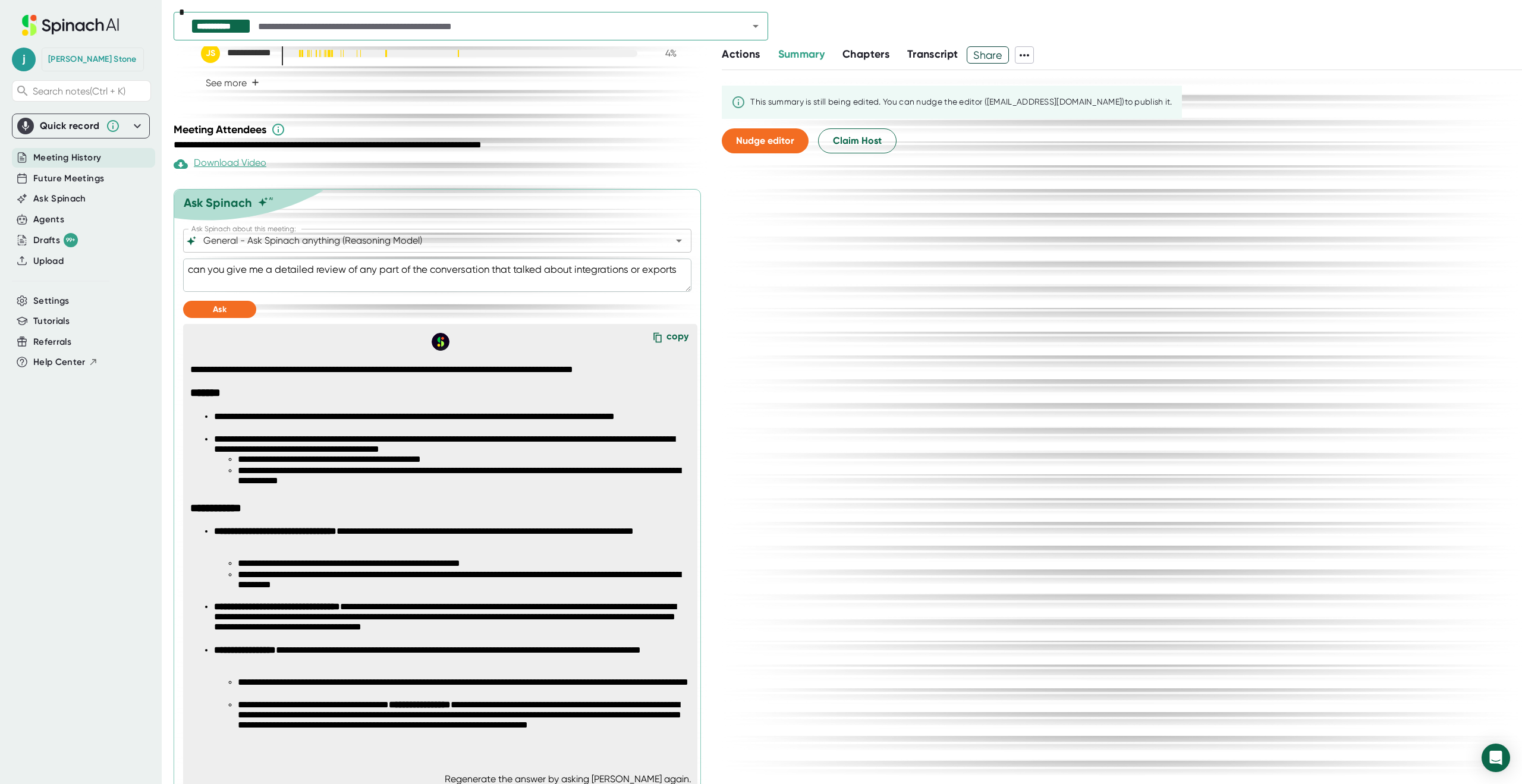
scroll to position [472, 0]
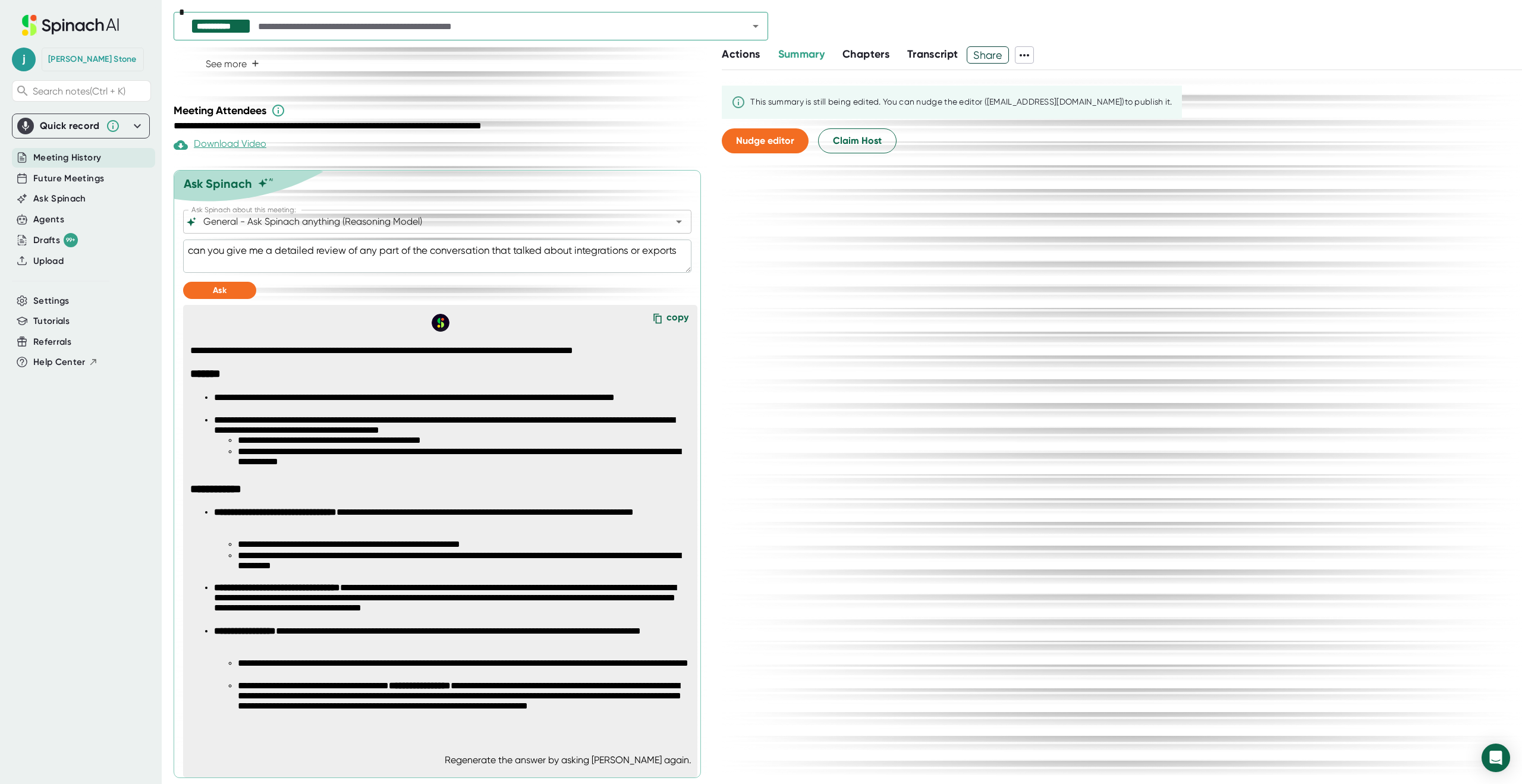
click at [350, 469] on li "**********" at bounding box center [464, 458] width 452 height 23
